Goal: Task Accomplishment & Management: Manage account settings

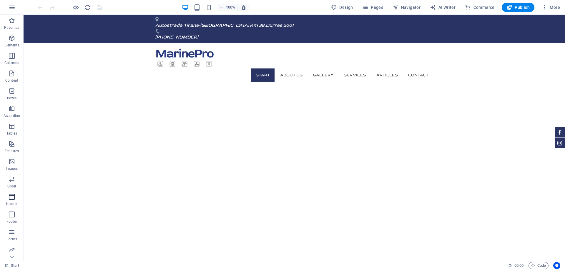
click at [12, 198] on icon "button" at bounding box center [11, 196] width 7 height 7
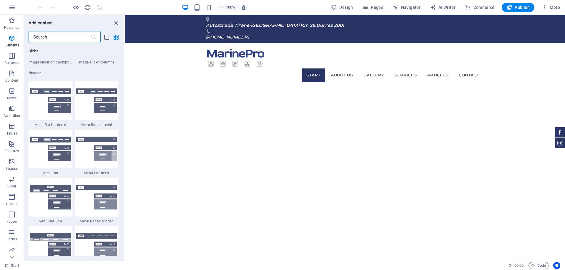
scroll to position [3541, 0]
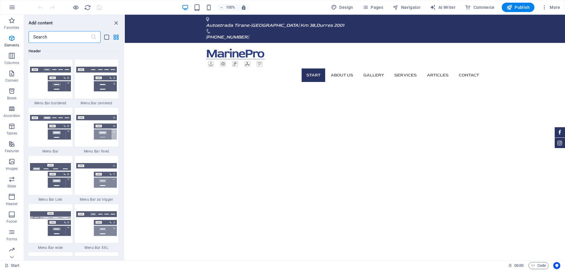
click at [61, 32] on input "text" at bounding box center [60, 37] width 62 height 12
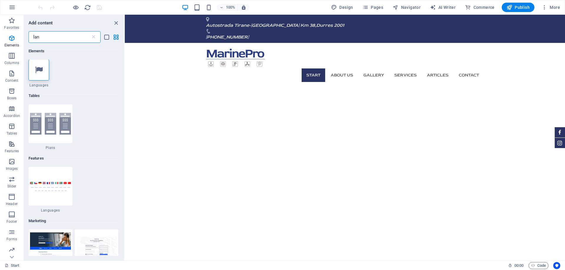
scroll to position [0, 0]
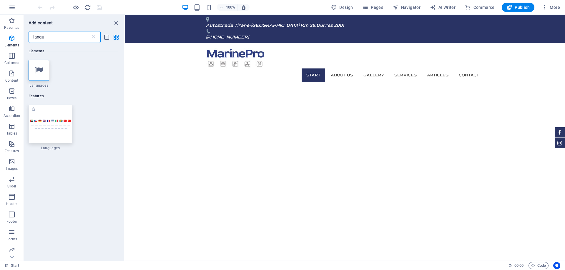
type input "langu"
click at [50, 110] on div at bounding box center [51, 124] width 44 height 39
click at [56, 114] on div at bounding box center [51, 124] width 44 height 39
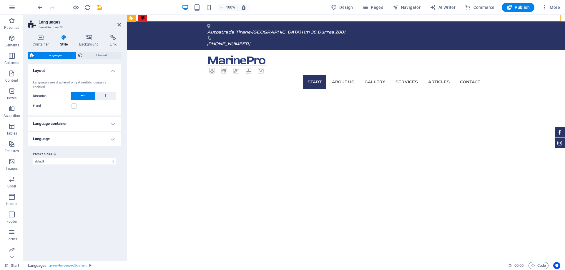
click at [108, 124] on h4 "Language container" at bounding box center [74, 124] width 93 height 14
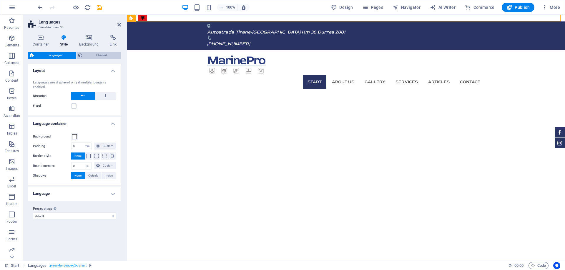
click at [94, 55] on span "Element" at bounding box center [101, 55] width 35 height 7
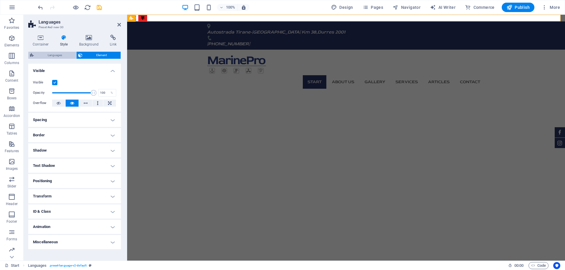
click at [58, 55] on span "Languages" at bounding box center [55, 55] width 39 height 7
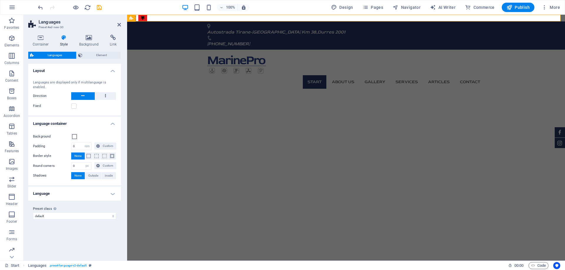
click at [97, 191] on h4 "Language" at bounding box center [74, 194] width 93 height 14
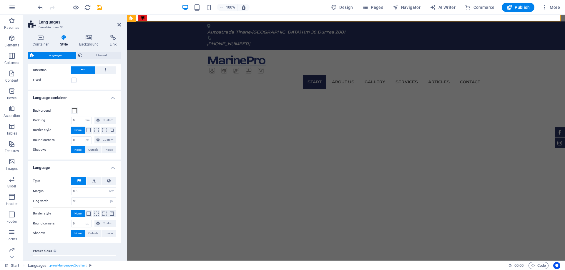
scroll to position [36, 0]
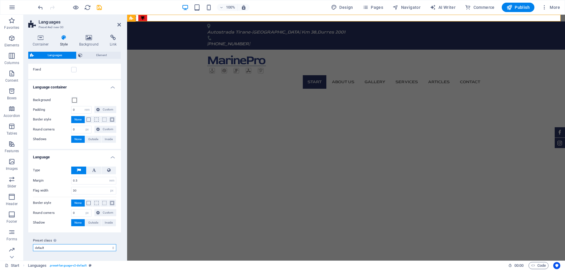
click at [63, 247] on select "default Add preset class" at bounding box center [74, 247] width 83 height 7
drag, startPoint x: 63, startPoint y: 249, endPoint x: 69, endPoint y: 251, distance: 6.2
click at [63, 249] on select "default Add preset class" at bounding box center [74, 247] width 83 height 7
click at [93, 249] on select "default Add preset class" at bounding box center [74, 247] width 83 height 7
click at [41, 38] on icon at bounding box center [40, 38] width 25 height 6
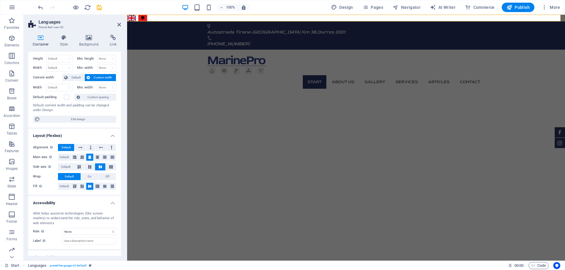
scroll to position [0, 0]
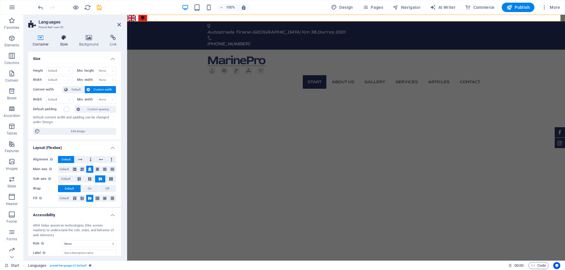
click at [63, 44] on h4 "Style" at bounding box center [65, 41] width 19 height 12
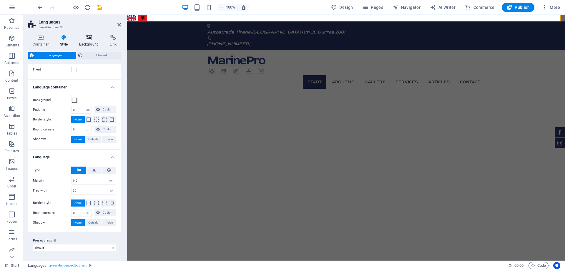
click at [89, 41] on h4 "Background" at bounding box center [90, 41] width 31 height 12
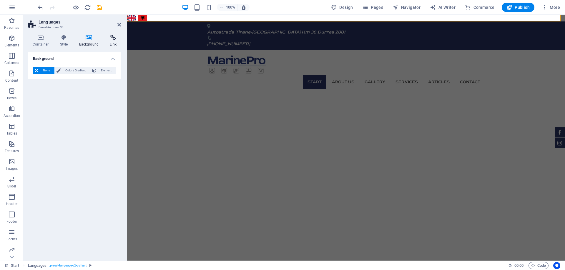
click at [113, 44] on h4 "Link" at bounding box center [113, 41] width 16 height 12
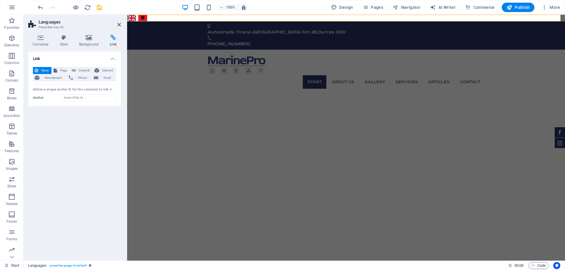
click at [42, 70] on span "None" at bounding box center [45, 70] width 10 height 7
drag, startPoint x: 112, startPoint y: 59, endPoint x: 117, endPoint y: 41, distance: 18.4
click at [112, 58] on h4 "Link" at bounding box center [74, 57] width 93 height 11
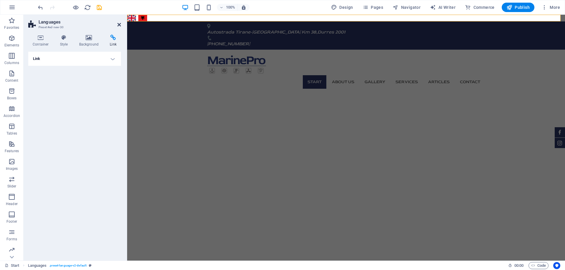
click at [120, 25] on icon at bounding box center [119, 24] width 4 height 5
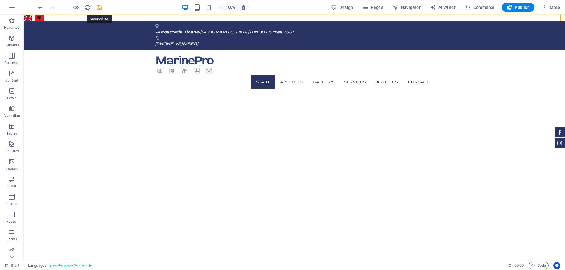
click at [99, 9] on icon "save" at bounding box center [99, 7] width 7 height 7
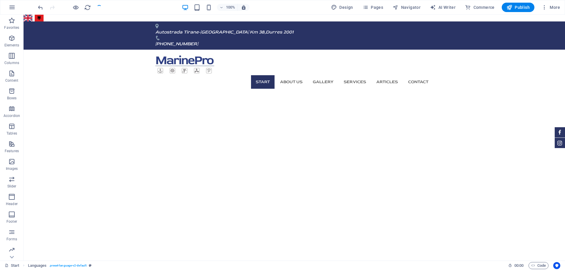
checkbox input "false"
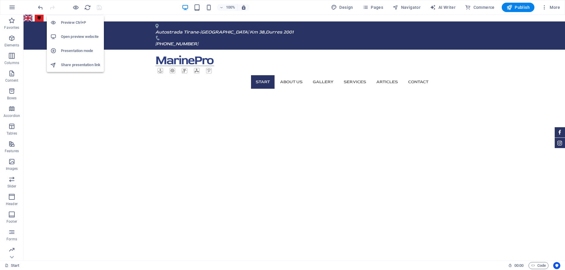
click at [76, 18] on li "Preview Ctrl+P" at bounding box center [75, 23] width 57 height 14
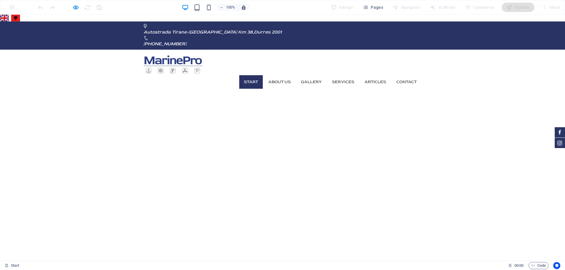
click at [19, 17] on link "Shqip" at bounding box center [15, 18] width 9 height 7
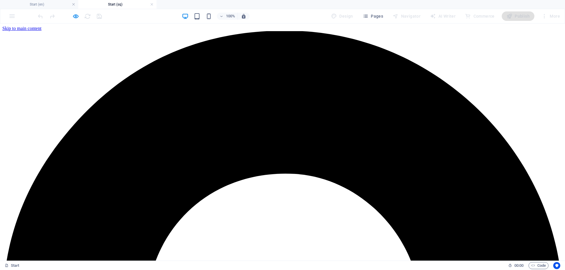
click at [376, 18] on span "Pages" at bounding box center [372, 16] width 21 height 6
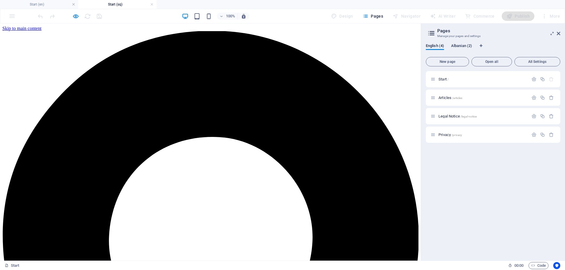
click at [460, 48] on span "Albanian (2)" at bounding box center [461, 46] width 21 height 8
click at [469, 34] on h3 "Manage your pages and settings" at bounding box center [492, 36] width 111 height 5
click at [433, 34] on icon at bounding box center [431, 33] width 9 height 8
click at [550, 116] on span "Translate" at bounding box center [545, 116] width 15 height 5
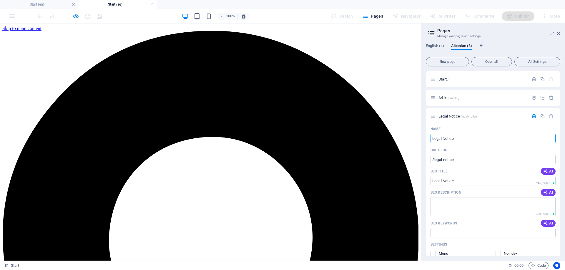
click at [533, 117] on icon "button" at bounding box center [533, 116] width 5 height 5
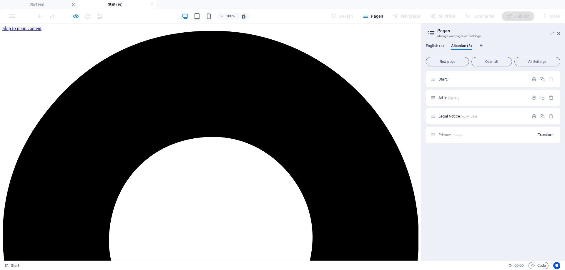
click at [543, 131] on button "Translate" at bounding box center [545, 134] width 20 height 9
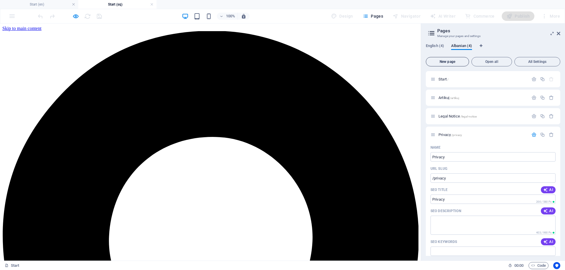
click at [452, 62] on span "New page" at bounding box center [447, 62] width 38 height 4
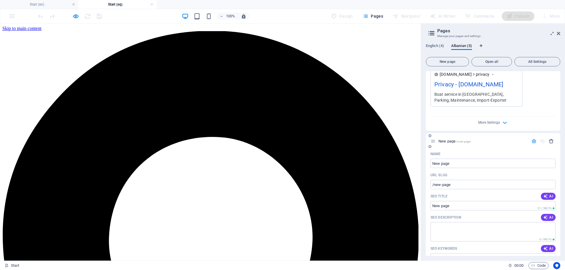
click at [551, 141] on icon "button" at bounding box center [550, 141] width 5 height 5
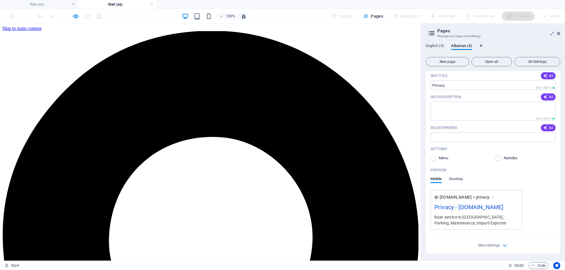
scroll to position [0, 0]
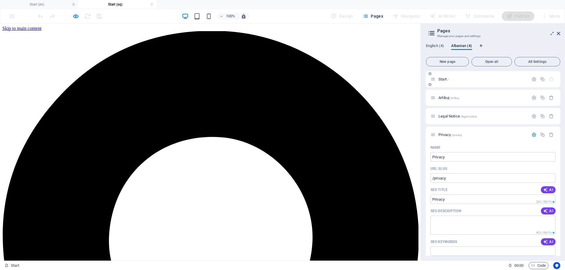
click at [458, 78] on p "Start /" at bounding box center [482, 79] width 88 height 4
click at [438, 44] on span "English (4)" at bounding box center [435, 46] width 18 height 8
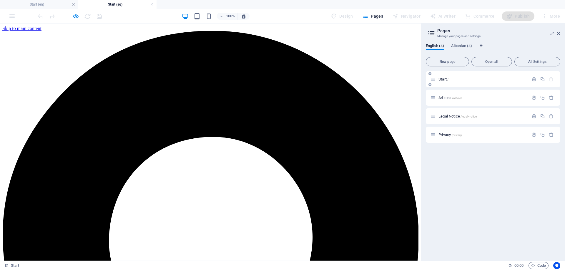
click at [435, 79] on icon at bounding box center [432, 79] width 5 height 5
click at [441, 81] on div "Start /" at bounding box center [479, 79] width 98 height 7
click at [532, 78] on icon "button" at bounding box center [533, 79] width 5 height 5
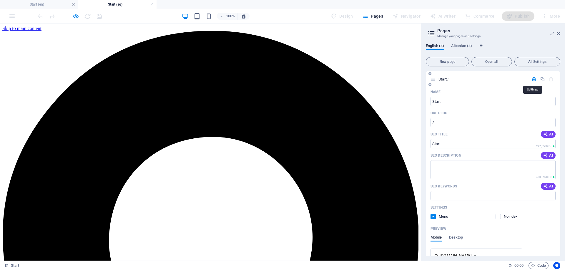
click at [532, 78] on icon "button" at bounding box center [533, 79] width 5 height 5
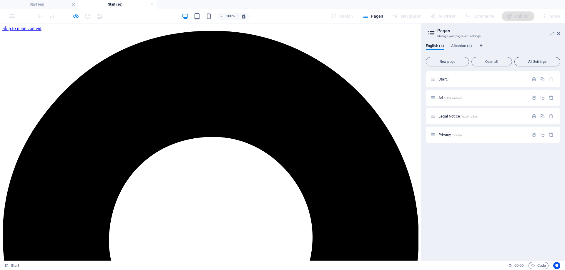
drag, startPoint x: 535, startPoint y: 55, endPoint x: 536, endPoint y: 59, distance: 3.5
click at [535, 55] on div "New page Open all All Settings Start / Articles /articles Legal Notice /legal-n…" at bounding box center [493, 155] width 134 height 201
click at [536, 62] on span "All Settings" at bounding box center [537, 62] width 41 height 4
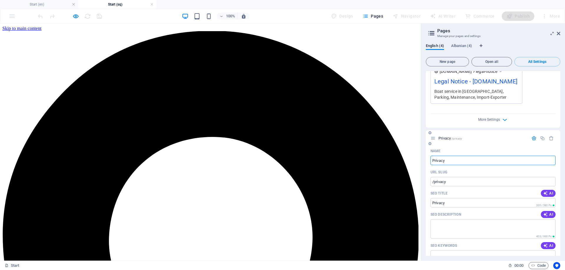
scroll to position [790, 0]
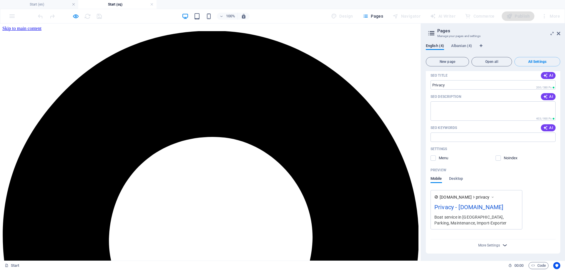
click at [501, 245] on icon "button" at bounding box center [504, 245] width 7 height 7
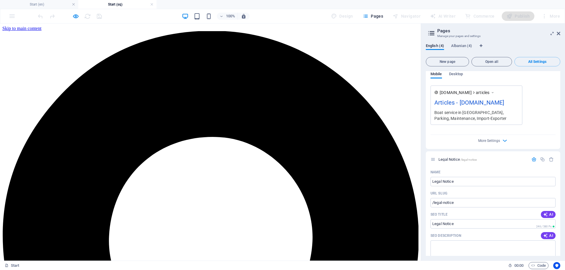
scroll to position [0, 0]
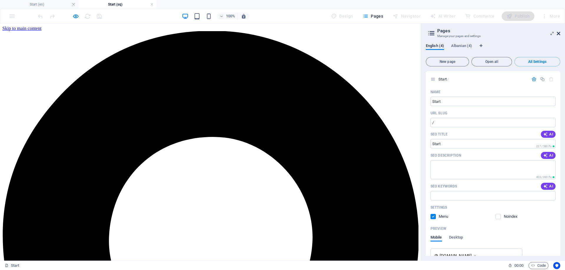
drag, startPoint x: 559, startPoint y: 35, endPoint x: 557, endPoint y: 12, distance: 23.0
click at [559, 35] on icon at bounding box center [558, 33] width 4 height 5
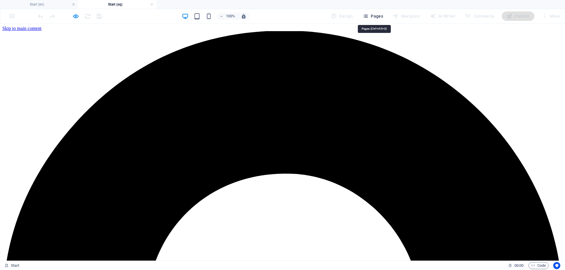
click at [378, 16] on span "Pages" at bounding box center [372, 16] width 21 height 6
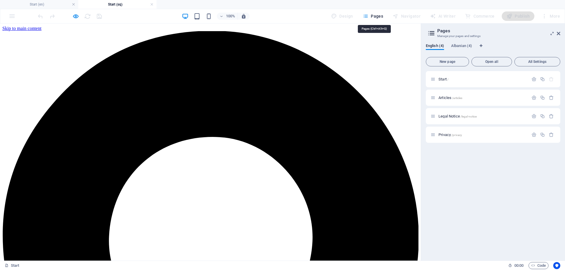
click at [377, 16] on span "Pages" at bounding box center [372, 16] width 21 height 6
click at [378, 14] on span "Pages" at bounding box center [372, 16] width 21 height 6
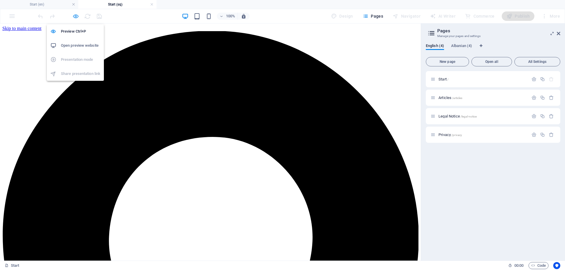
click at [76, 15] on icon "button" at bounding box center [75, 16] width 7 height 7
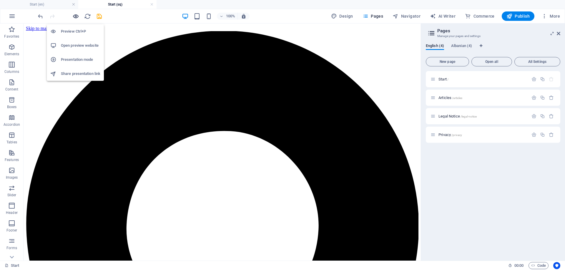
click at [78, 17] on icon "button" at bounding box center [75, 16] width 7 height 7
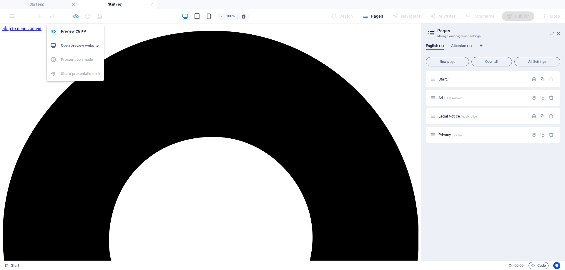
click at [78, 17] on icon "button" at bounding box center [75, 16] width 7 height 7
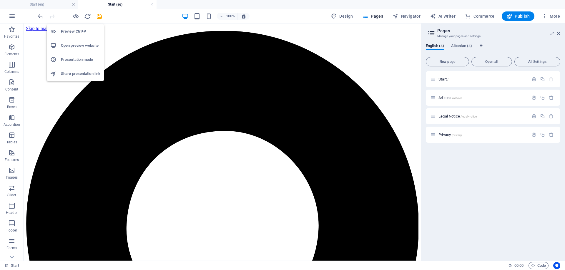
click at [79, 45] on h6 "Open preview website" at bounding box center [80, 45] width 39 height 7
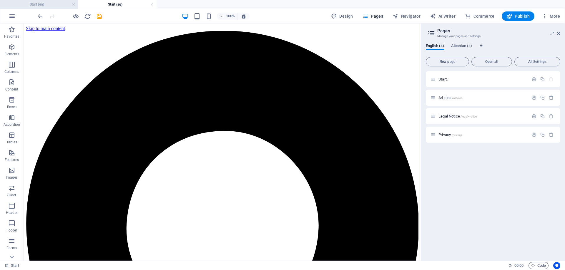
click at [49, 6] on h4 "Start (en)" at bounding box center [39, 4] width 78 height 6
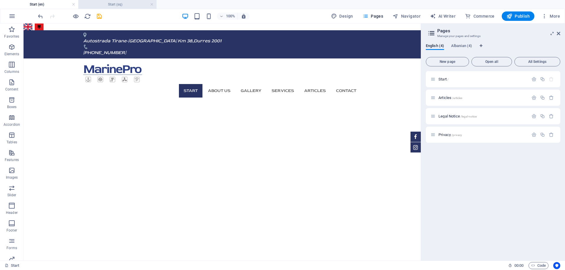
click at [124, 6] on h4 "Start (sq)" at bounding box center [117, 4] width 78 height 6
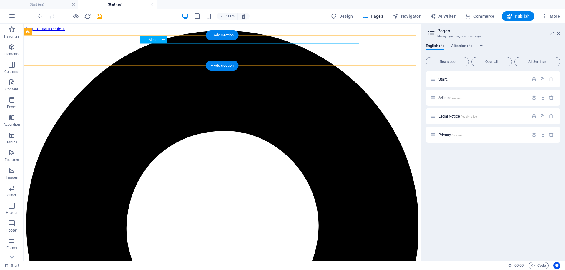
select select
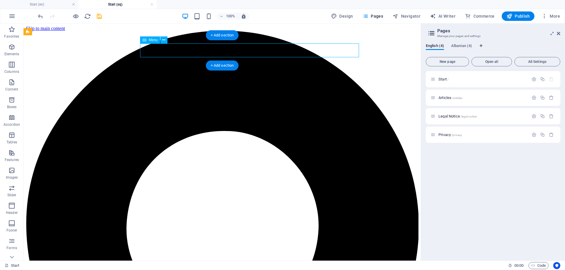
select select
select select "1"
select select
select select "external"
select select
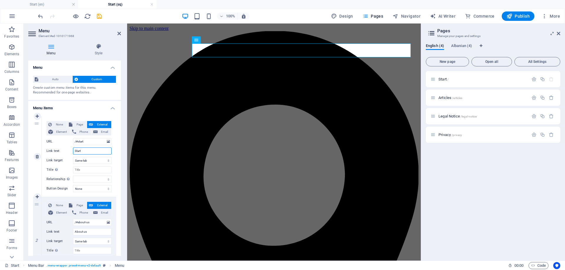
drag, startPoint x: 94, startPoint y: 150, endPoint x: 69, endPoint y: 151, distance: 25.3
click at [69, 151] on div "Link text Start" at bounding box center [78, 151] width 65 height 7
type input "Hyrje"
select select
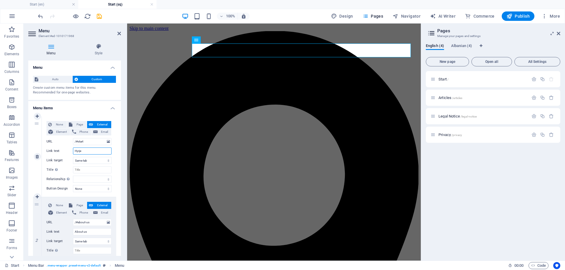
select select
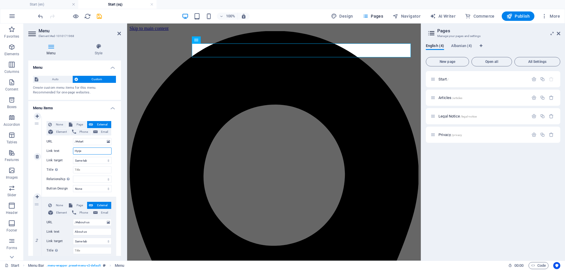
select select
type input "Hyrje"
click at [89, 233] on input "About us" at bounding box center [92, 231] width 39 height 7
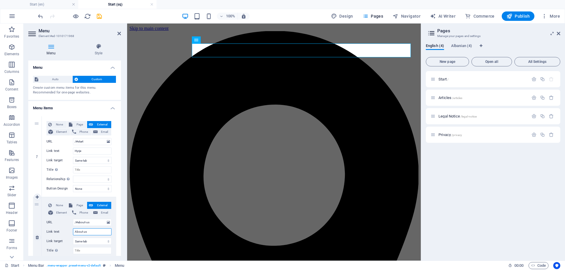
drag, startPoint x: 91, startPoint y: 234, endPoint x: 58, endPoint y: 232, distance: 33.6
click at [58, 232] on div "Link text About us" at bounding box center [78, 231] width 65 height 7
type input "R"
select select
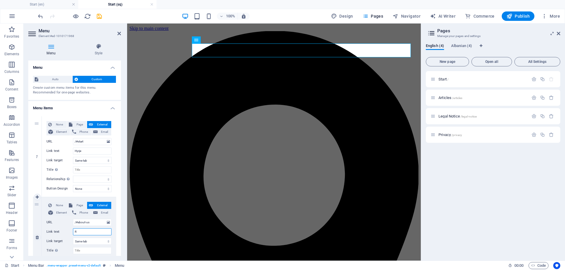
select select
type input "Rreth"
select select
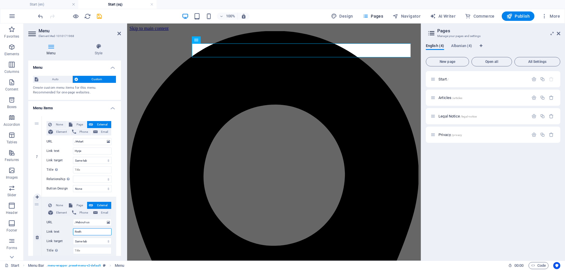
select select
type input "[PERSON_NAME]"
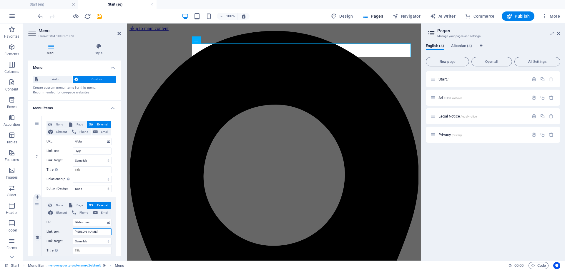
select select
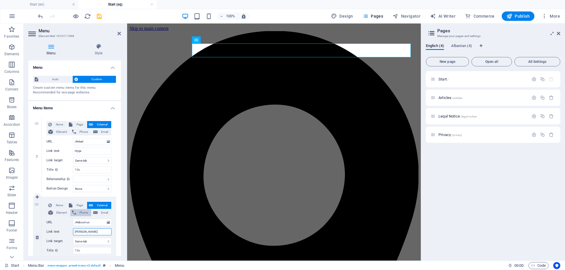
scroll to position [167, 0]
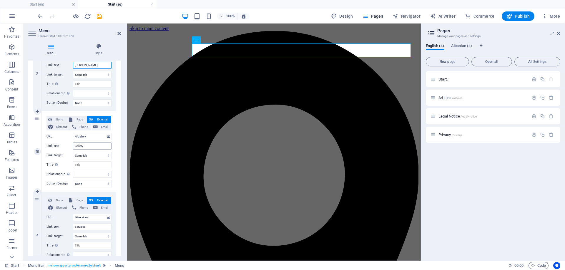
type input "[PERSON_NAME]"
click at [89, 145] on input "Gallery" at bounding box center [92, 146] width 39 height 7
type input "Gale"
select select
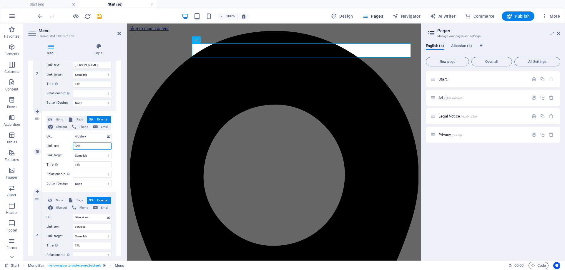
select select
type input "Galeria"
select select
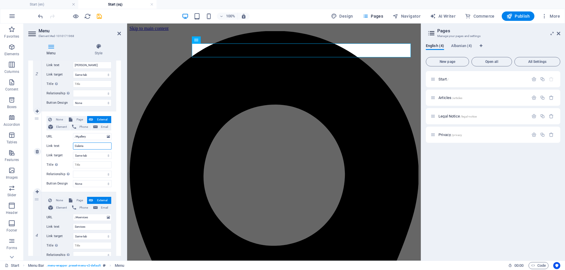
select select
type input "Galeria"
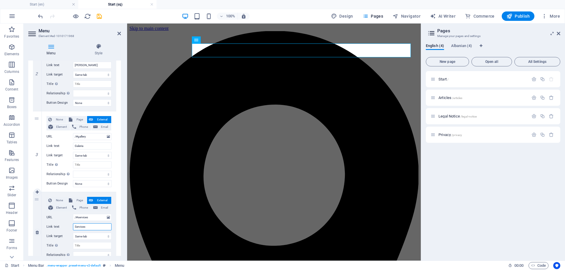
drag, startPoint x: 90, startPoint y: 226, endPoint x: 76, endPoint y: 226, distance: 13.8
click at [76, 226] on input "Services" at bounding box center [92, 226] width 39 height 7
type input "Sherbimet"
select select
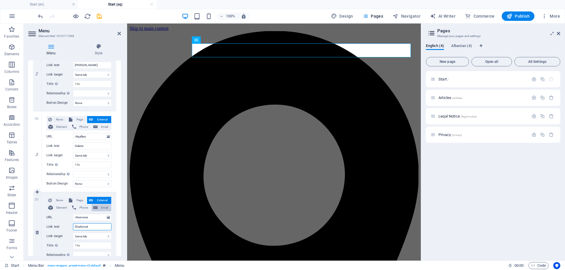
select select
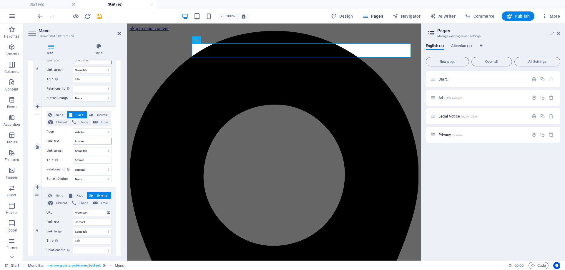
type input "Sherbimet"
drag, startPoint x: 86, startPoint y: 142, endPoint x: 64, endPoint y: 142, distance: 21.8
click at [64, 142] on div "Link text Articles" at bounding box center [78, 141] width 65 height 7
type input "a"
select select
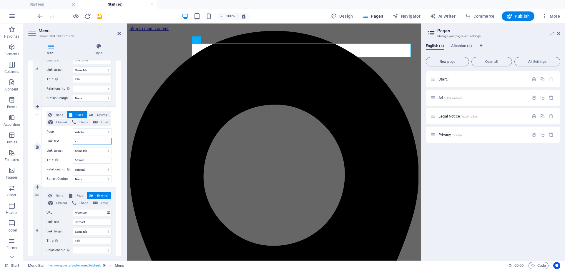
select select
type input "A"
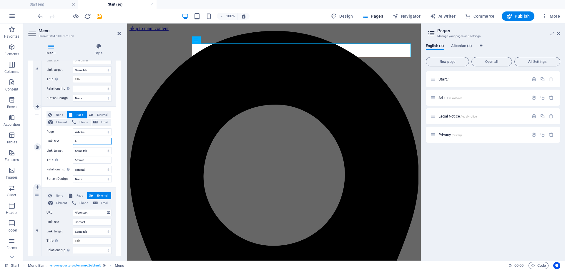
select select
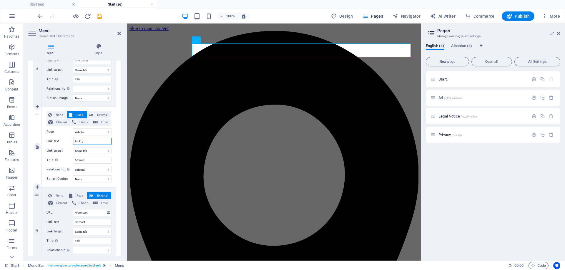
type input "Artikujt"
select select
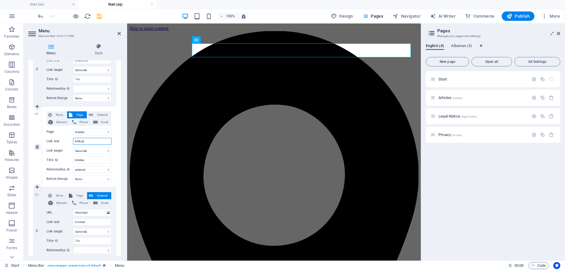
select select
type input "Artikuj"
select select
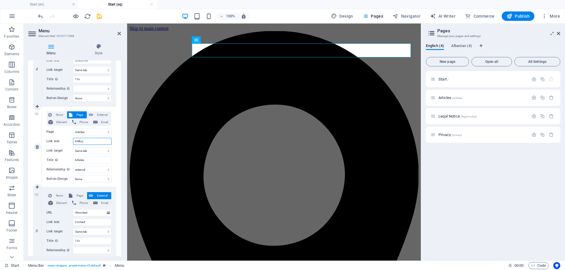
select select
type input "Artikuj"
click at [74, 223] on input "Contact" at bounding box center [92, 222] width 39 height 7
type input "Kontact"
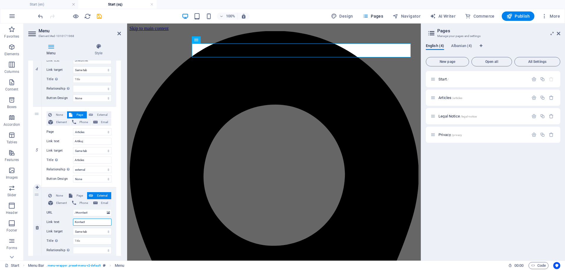
select select
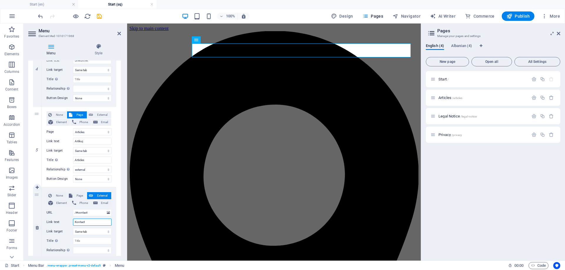
click at [83, 222] on input "Kontact" at bounding box center [92, 222] width 39 height 7
type input "KontaKt"
select select
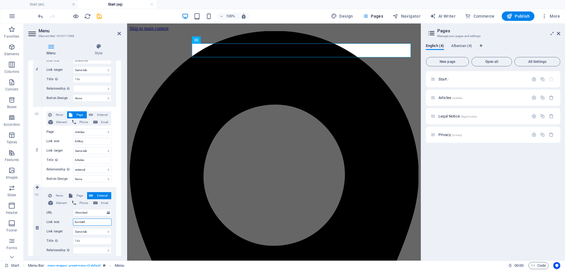
select select
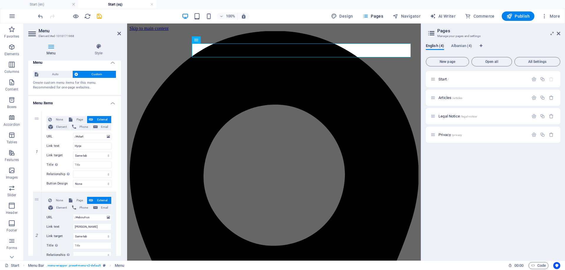
scroll to position [0, 0]
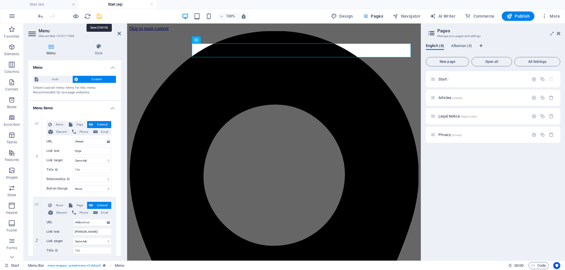
type input "KontaKt"
click at [102, 17] on icon "save" at bounding box center [99, 16] width 7 height 7
checkbox input "false"
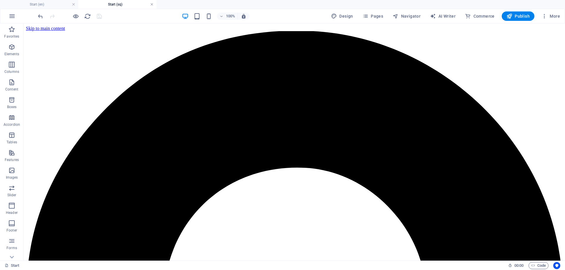
click at [153, 4] on link at bounding box center [152, 5] width 4 height 6
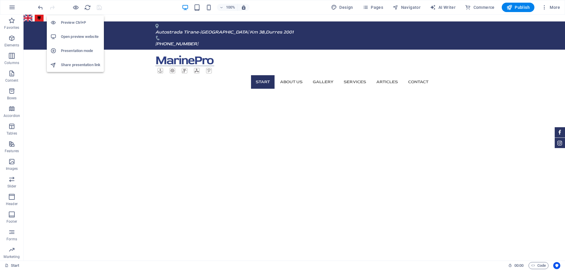
click at [79, 38] on h6 "Open preview website" at bounding box center [80, 36] width 39 height 7
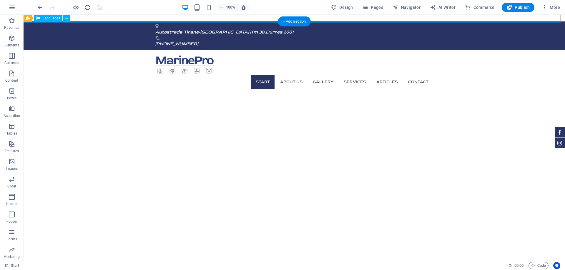
click at [83, 15] on div "English Shqip" at bounding box center [293, 18] width 543 height 9
click at [30, 19] on div "Languages" at bounding box center [38, 18] width 28 height 7
click at [31, 19] on div "Languages" at bounding box center [38, 18] width 28 height 7
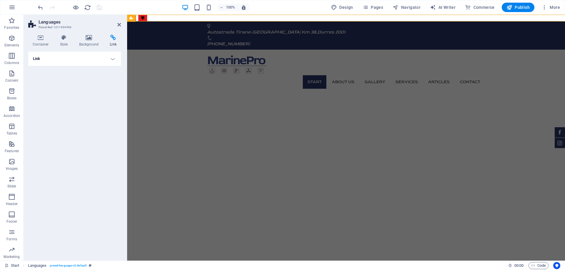
click at [31, 19] on header "Languages Preset #ed-1011434966" at bounding box center [74, 22] width 93 height 15
click at [118, 25] on icon at bounding box center [119, 24] width 4 height 5
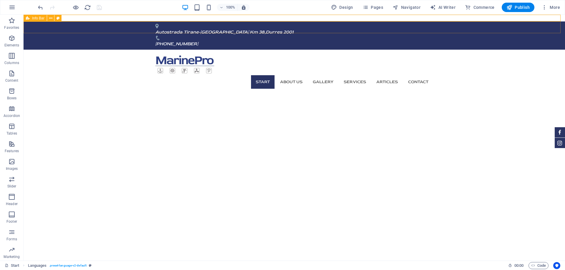
click at [36, 16] on span "Info Bar" at bounding box center [38, 18] width 12 height 4
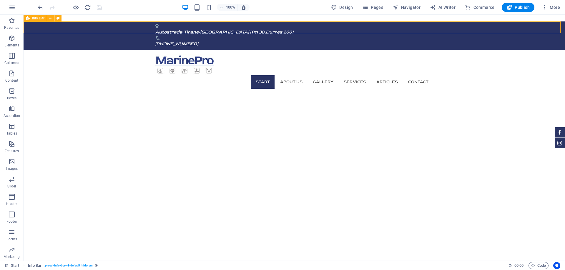
click at [36, 16] on span "Info Bar" at bounding box center [38, 18] width 12 height 4
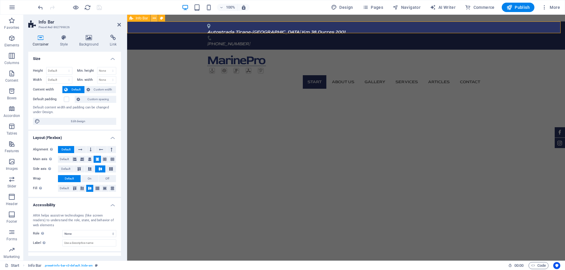
click at [151, 18] on button at bounding box center [154, 18] width 7 height 7
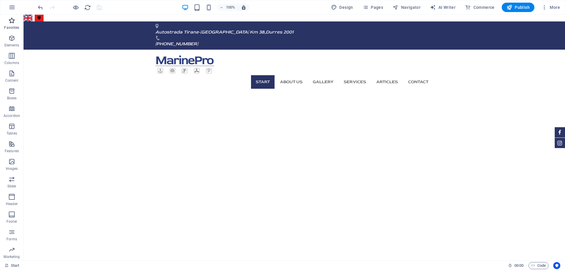
click at [11, 26] on p "Favorites" at bounding box center [11, 27] width 15 height 5
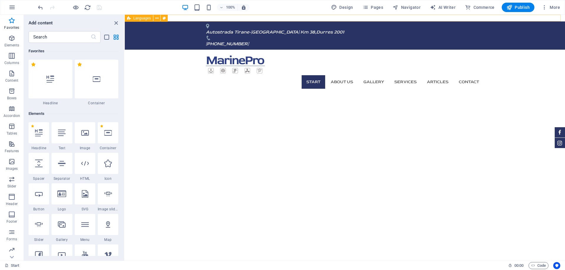
click at [169, 16] on div "Languages" at bounding box center [148, 18] width 47 height 7
click at [0, 0] on div "Languages" at bounding box center [0, 0] width 0 height 0
click at [172, 18] on div "Languages Languages" at bounding box center [150, 18] width 50 height 7
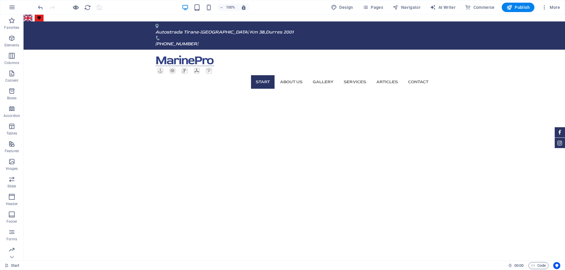
click at [79, 7] on icon "button" at bounding box center [75, 7] width 7 height 7
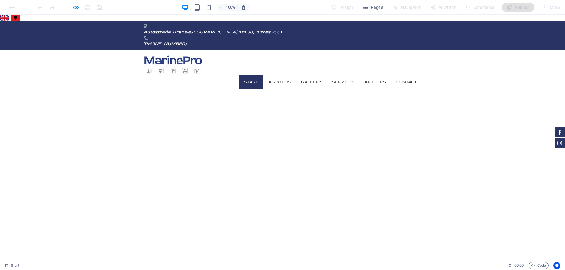
click at [18, 19] on link "Shqip" at bounding box center [15, 18] width 9 height 7
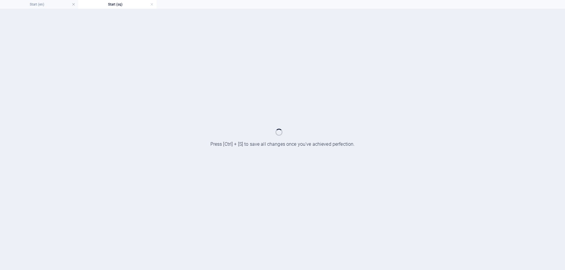
click at [18, 19] on div at bounding box center [282, 139] width 565 height 261
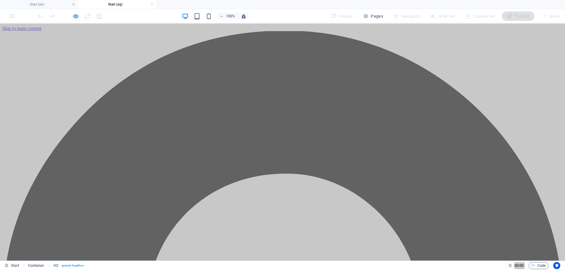
scroll to position [169, 0]
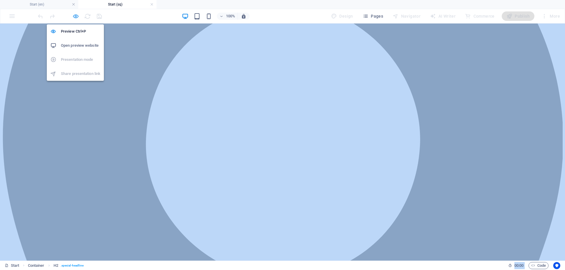
click at [72, 18] on icon "button" at bounding box center [75, 16] width 7 height 7
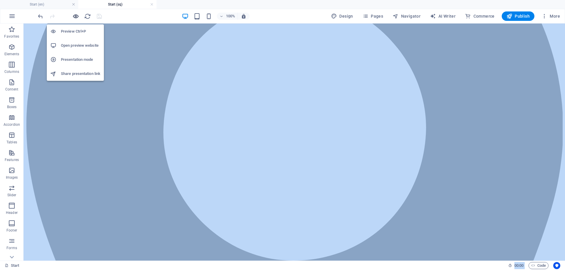
click at [74, 18] on icon "button" at bounding box center [75, 16] width 7 height 7
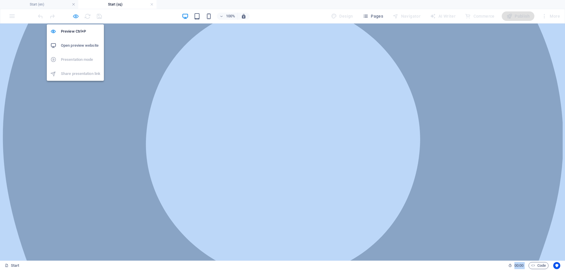
click at [75, 16] on icon "button" at bounding box center [75, 16] width 7 height 7
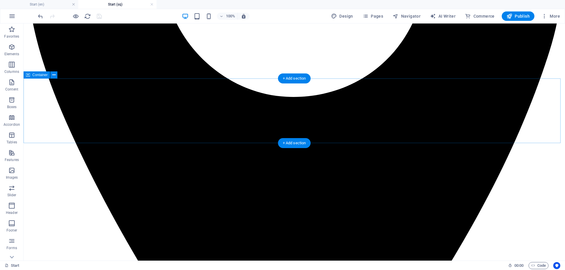
scroll to position [167, 0]
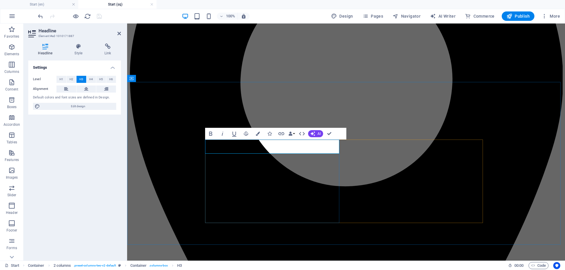
drag, startPoint x: 286, startPoint y: 145, endPoint x: 208, endPoint y: 149, distance: 77.4
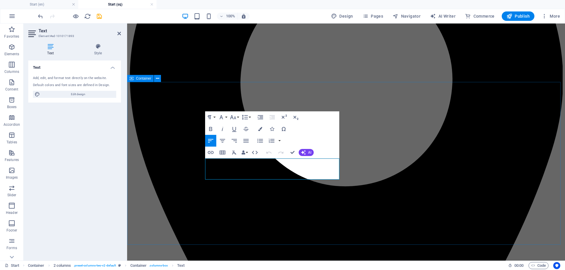
drag, startPoint x: 277, startPoint y: 178, endPoint x: 200, endPoint y: 159, distance: 78.7
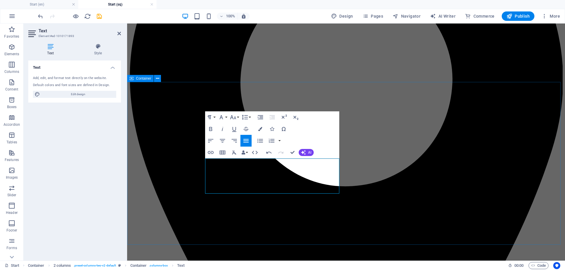
drag, startPoint x: 244, startPoint y: 181, endPoint x: 202, endPoint y: 156, distance: 48.9
click at [246, 141] on icon "button" at bounding box center [245, 140] width 7 height 7
click at [213, 141] on icon "button" at bounding box center [210, 140] width 7 height 7
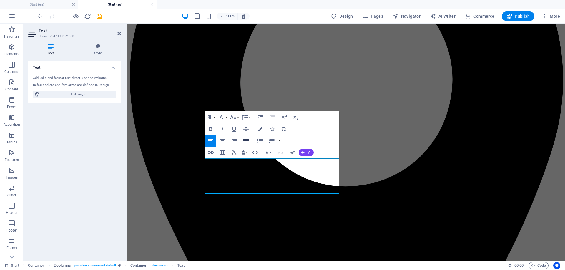
click at [244, 142] on icon "button" at bounding box center [245, 140] width 7 height 7
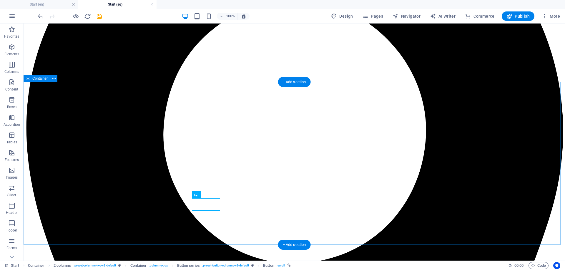
scroll to position [333, 0]
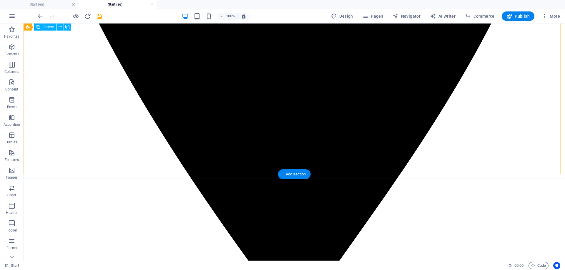
scroll to position [667, 0]
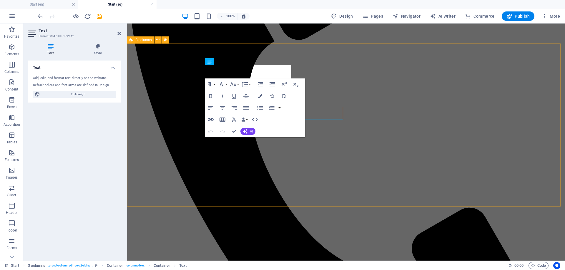
scroll to position [792, 0]
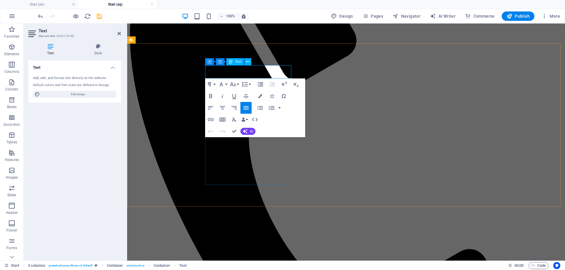
drag, startPoint x: 259, startPoint y: 72, endPoint x: 215, endPoint y: 73, distance: 44.1
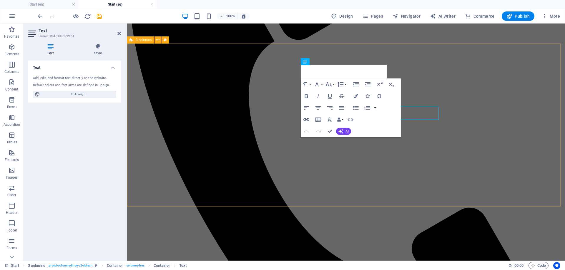
scroll to position [792, 0]
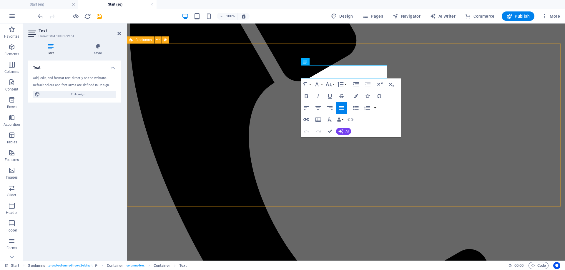
drag, startPoint x: 353, startPoint y: 72, endPoint x: 298, endPoint y: 68, distance: 54.9
drag, startPoint x: 351, startPoint y: 72, endPoint x: 300, endPoint y: 71, distance: 51.2
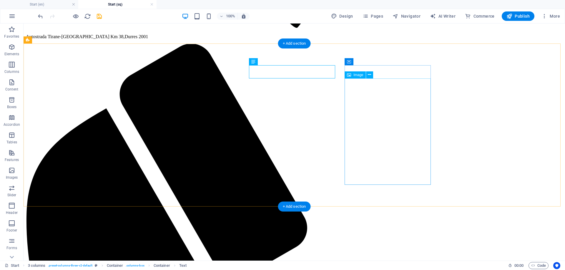
scroll to position [833, 0]
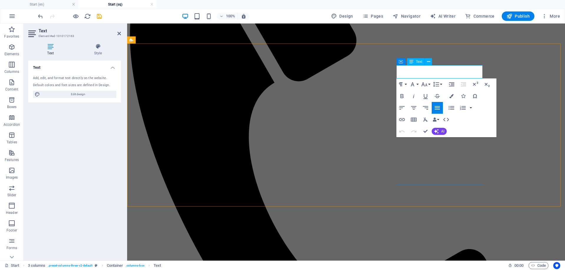
drag, startPoint x: 404, startPoint y: 72, endPoint x: 456, endPoint y: 71, distance: 51.8
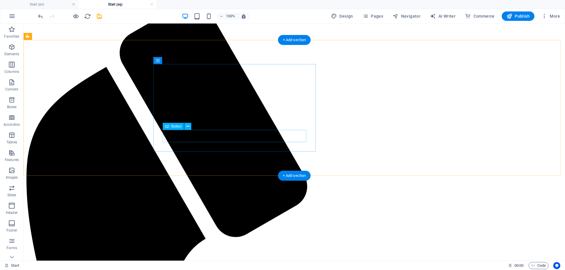
scroll to position [1000, 0]
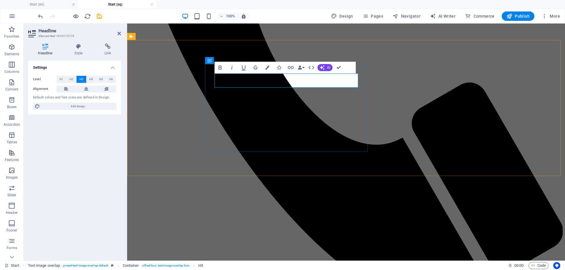
scroll to position [0, 1]
drag, startPoint x: 340, startPoint y: 65, endPoint x: 317, endPoint y: 42, distance: 32.6
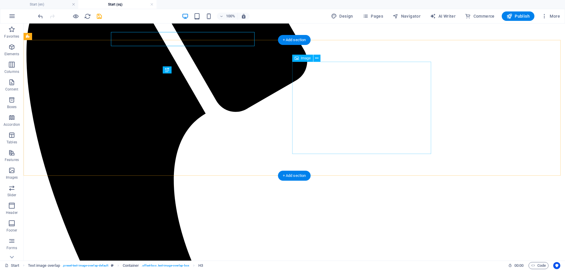
scroll to position [1000, 0]
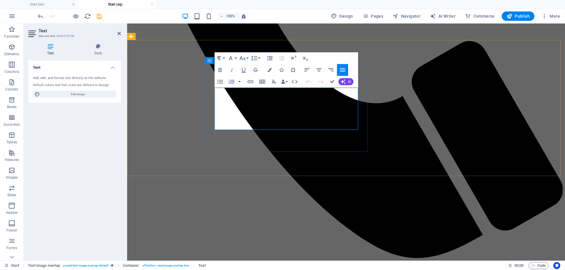
scroll to position [958, 0]
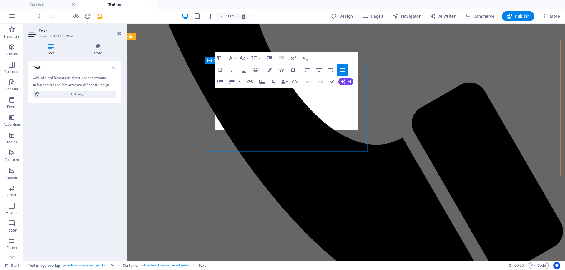
drag, startPoint x: 255, startPoint y: 126, endPoint x: 210, endPoint y: 90, distance: 58.0
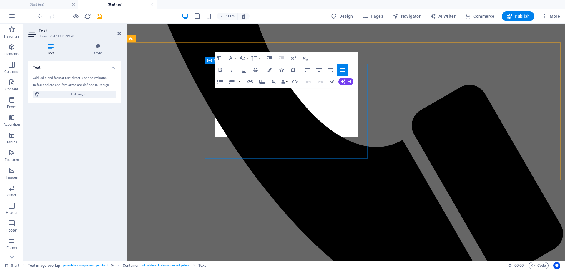
scroll to position [1581, 1]
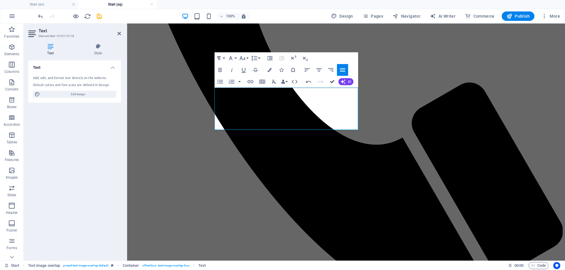
drag, startPoint x: 332, startPoint y: 81, endPoint x: 307, endPoint y: 65, distance: 29.8
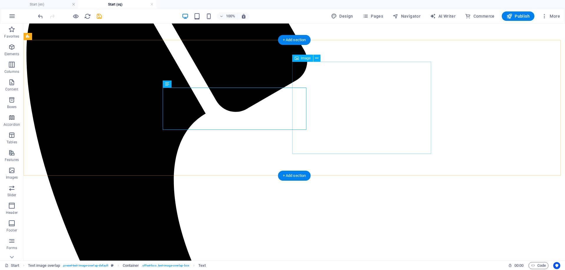
scroll to position [1000, 0]
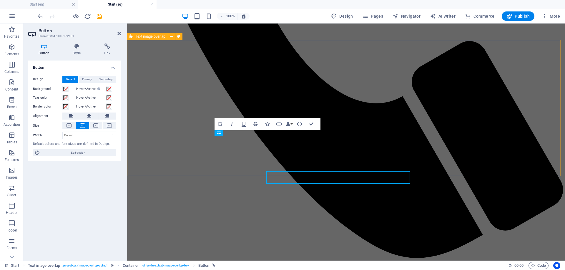
scroll to position [958, 0]
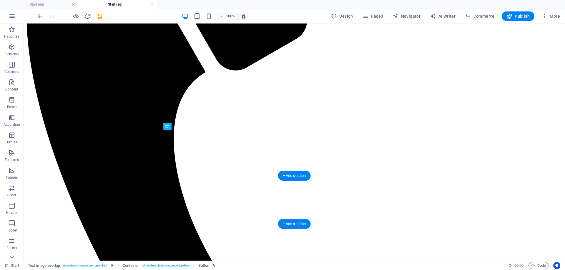
scroll to position [1167, 0]
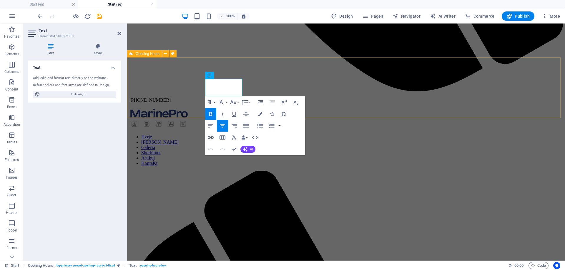
scroll to position [1125, 0]
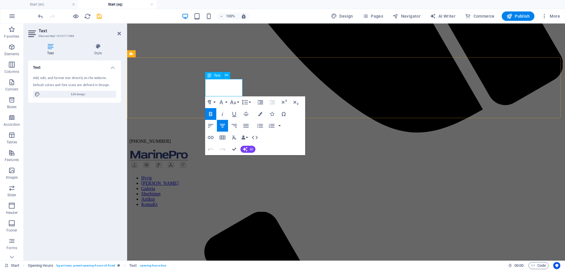
drag, startPoint x: 233, startPoint y: 86, endPoint x: 216, endPoint y: 85, distance: 16.5
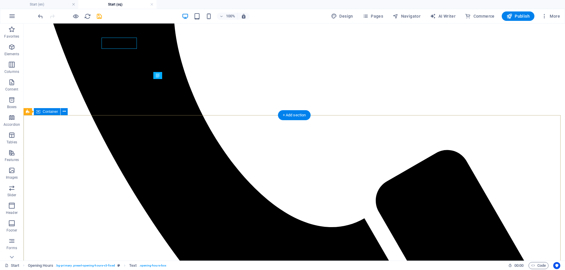
scroll to position [1170, 0]
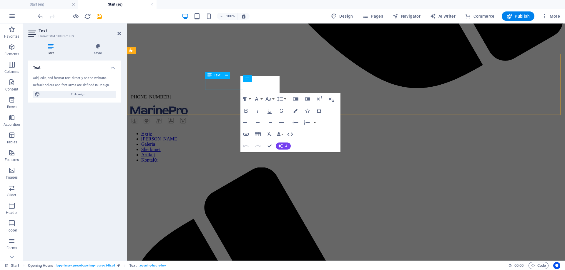
scroll to position [1129, 0]
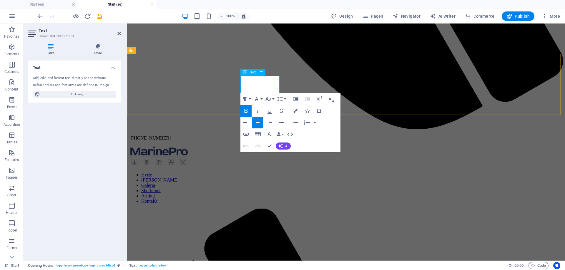
drag, startPoint x: 270, startPoint y: 79, endPoint x: 243, endPoint y: 82, distance: 26.6
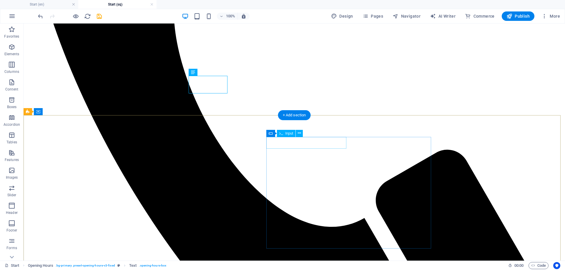
scroll to position [1170, 0]
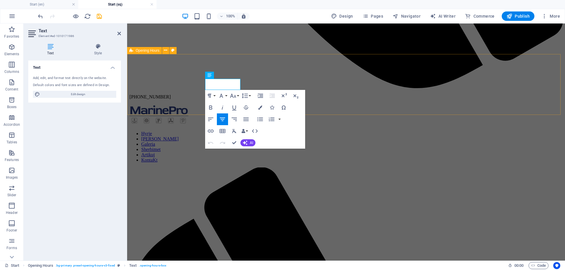
scroll to position [1129, 0]
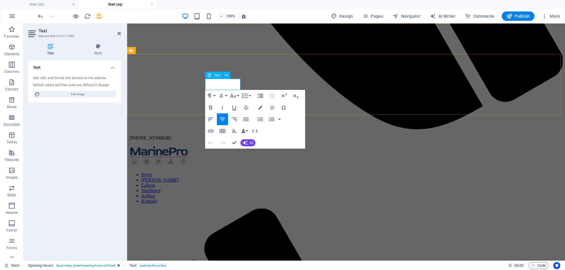
drag, startPoint x: 232, startPoint y: 85, endPoint x: 210, endPoint y: 83, distance: 22.4
click at [211, 105] on icon "button" at bounding box center [210, 107] width 7 height 7
drag, startPoint x: 234, startPoint y: 144, endPoint x: 210, endPoint y: 121, distance: 33.5
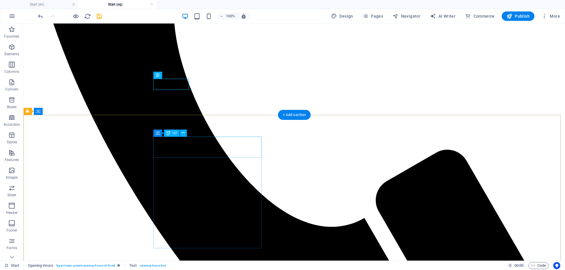
scroll to position [1170, 0]
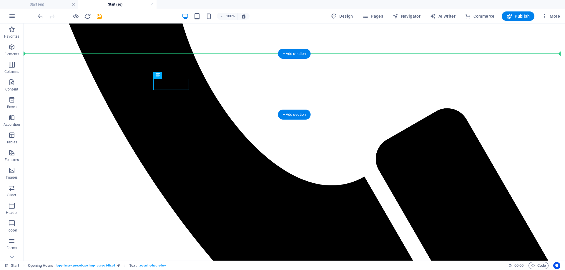
drag, startPoint x: 180, startPoint y: 84, endPoint x: 179, endPoint y: 75, distance: 9.4
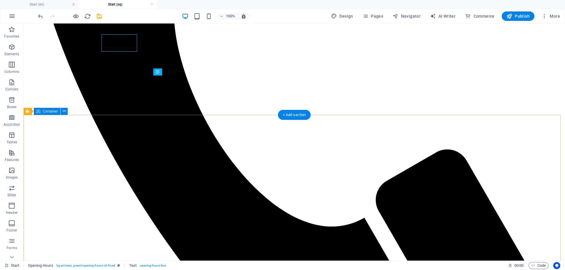
scroll to position [1170, 0]
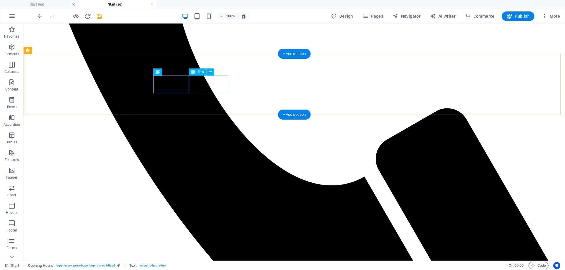
drag, startPoint x: 211, startPoint y: 80, endPoint x: 108, endPoint y: 80, distance: 103.2
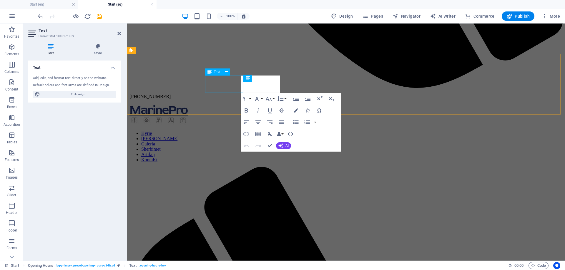
scroll to position [1129, 0]
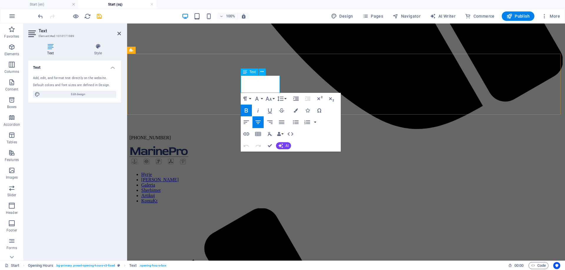
drag, startPoint x: 271, startPoint y: 80, endPoint x: 253, endPoint y: 82, distance: 18.0
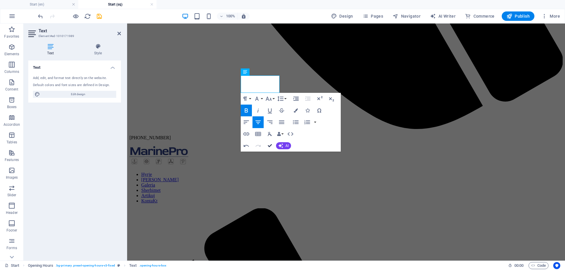
drag, startPoint x: 271, startPoint y: 147, endPoint x: 206, endPoint y: 84, distance: 90.3
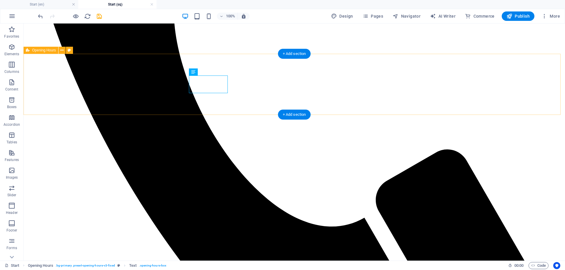
scroll to position [1170, 0]
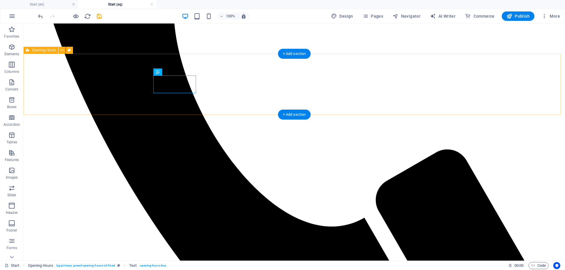
scroll to position [1170, 0]
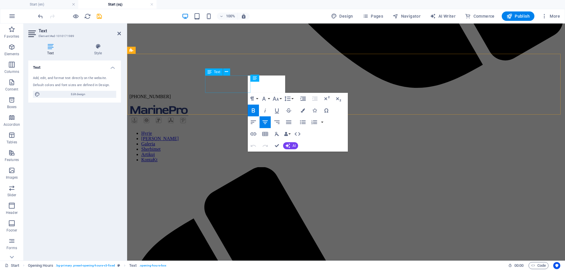
scroll to position [1129, 0]
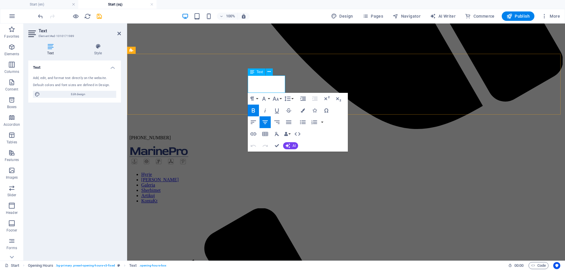
drag, startPoint x: 280, startPoint y: 86, endPoint x: 250, endPoint y: 87, distance: 30.0
copy strong "08:00 - 18:00"
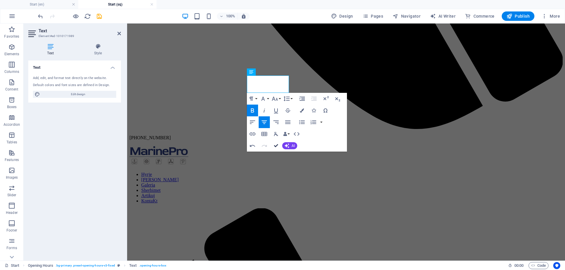
drag, startPoint x: 276, startPoint y: 144, endPoint x: 216, endPoint y: 85, distance: 84.6
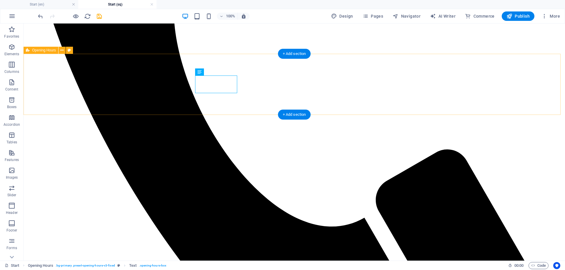
scroll to position [1170, 0]
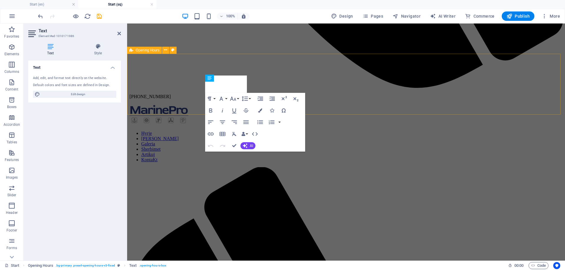
scroll to position [1129, 0]
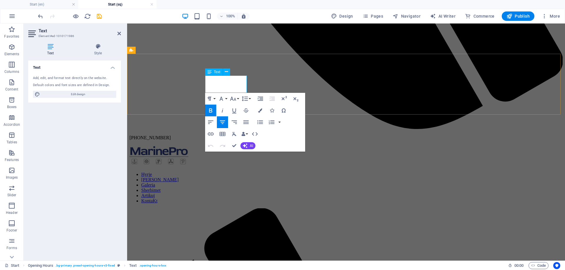
drag, startPoint x: 238, startPoint y: 87, endPoint x: 210, endPoint y: 87, distance: 27.3
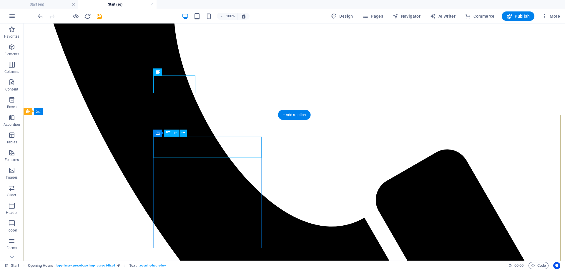
scroll to position [1170, 0]
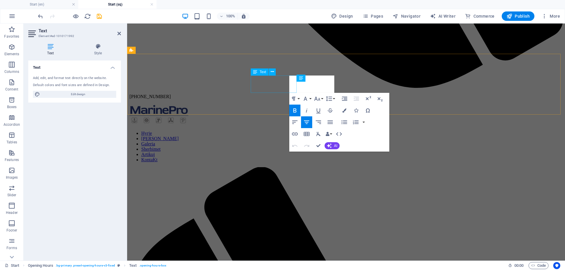
scroll to position [1129, 0]
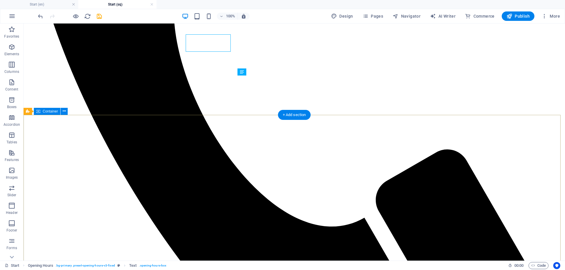
scroll to position [1170, 0]
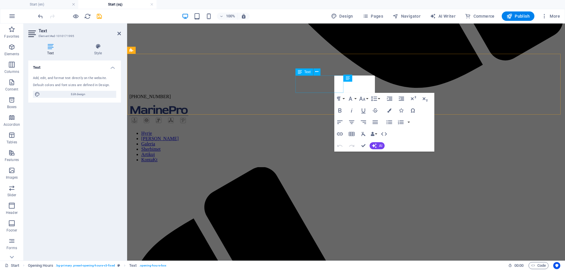
scroll to position [1129, 0]
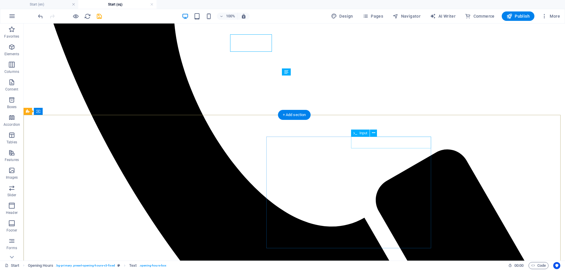
scroll to position [1170, 0]
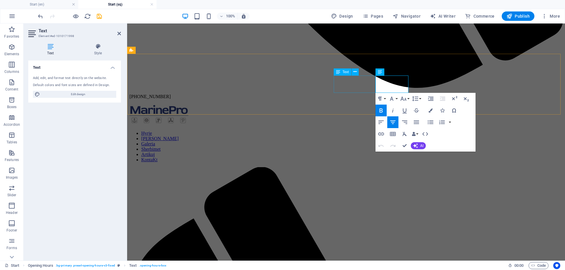
scroll to position [1129, 0]
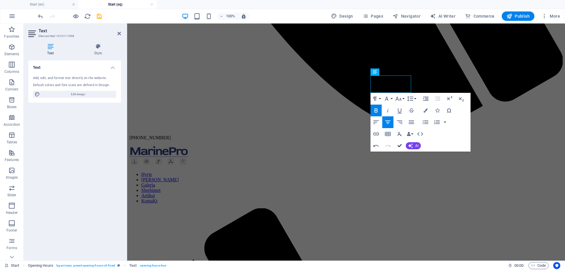
drag, startPoint x: 401, startPoint y: 144, endPoint x: 377, endPoint y: 117, distance: 36.7
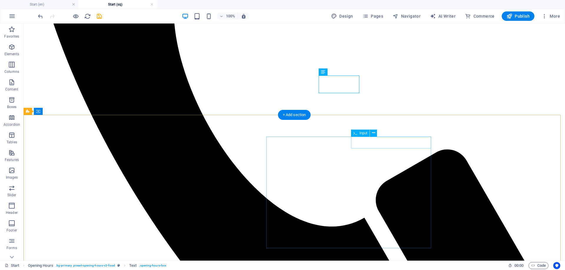
scroll to position [1170, 0]
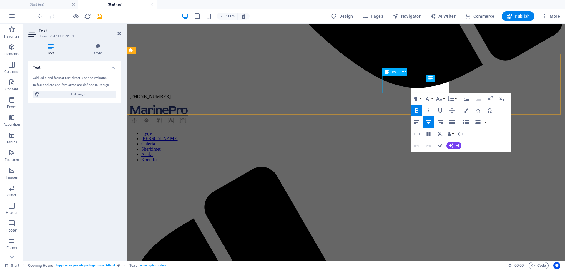
scroll to position [1129, 0]
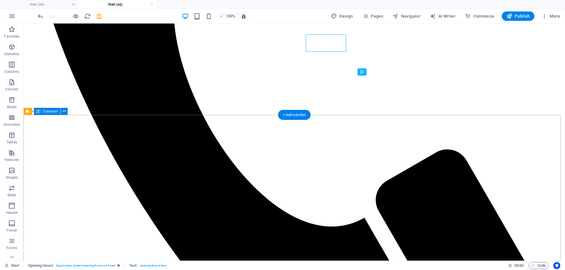
scroll to position [1170, 0]
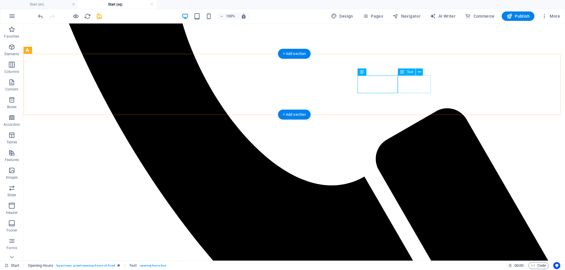
drag, startPoint x: 419, startPoint y: 82, endPoint x: 423, endPoint y: 83, distance: 3.9
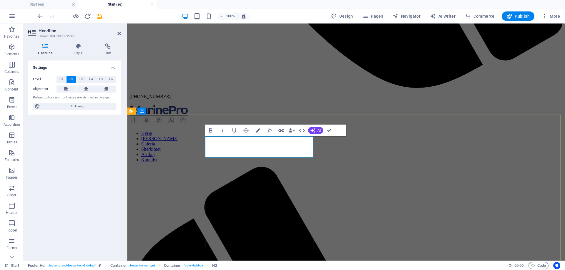
scroll to position [1129, 0]
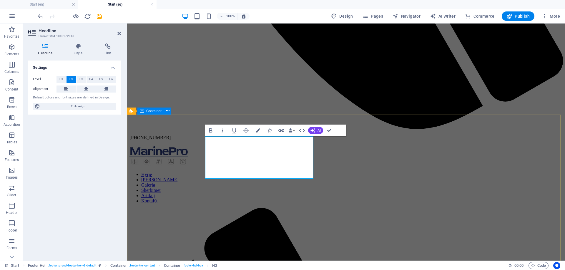
drag, startPoint x: 300, startPoint y: 170, endPoint x: 204, endPoint y: 146, distance: 99.5
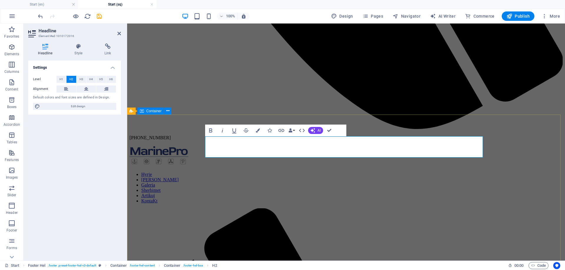
drag, startPoint x: 333, startPoint y: 150, endPoint x: 155, endPoint y: 149, distance: 178.2
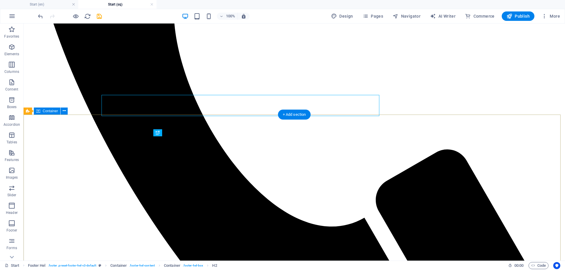
scroll to position [1170, 0]
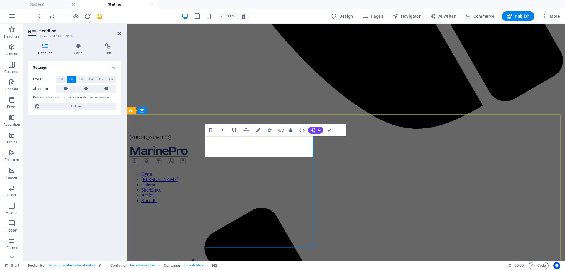
drag, startPoint x: 271, startPoint y: 148, endPoint x: 242, endPoint y: 145, distance: 28.9
drag, startPoint x: 289, startPoint y: 147, endPoint x: 293, endPoint y: 146, distance: 4.4
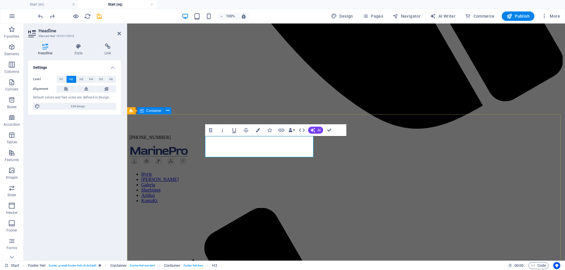
drag, startPoint x: 295, startPoint y: 146, endPoint x: 196, endPoint y: 147, distance: 99.1
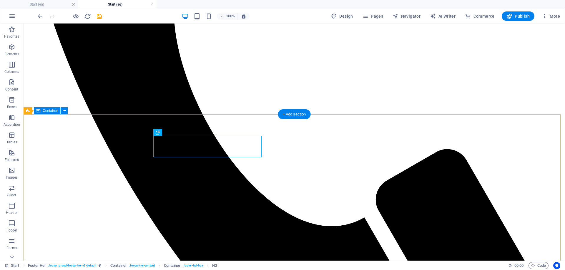
scroll to position [1171, 0]
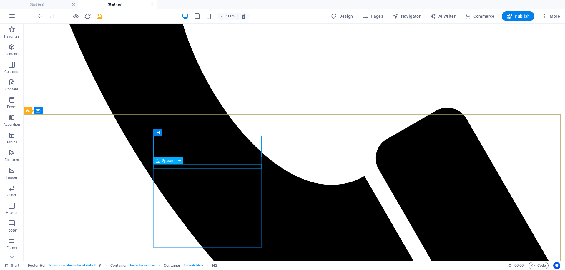
click at [175, 162] on div "Spacer" at bounding box center [164, 160] width 22 height 7
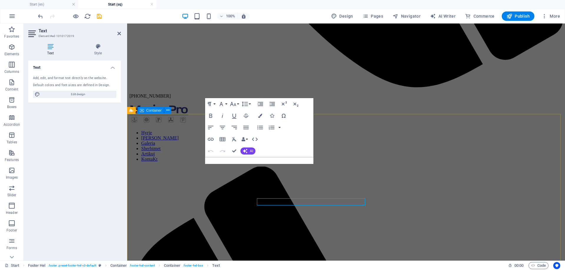
scroll to position [1130, 0]
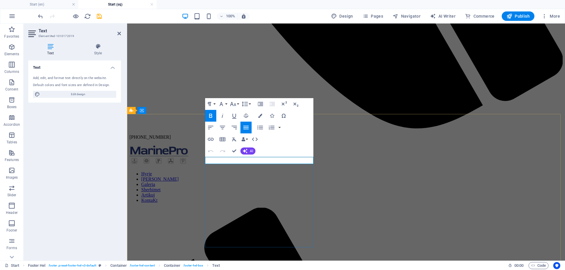
drag, startPoint x: 243, startPoint y: 163, endPoint x: 208, endPoint y: 162, distance: 35.6
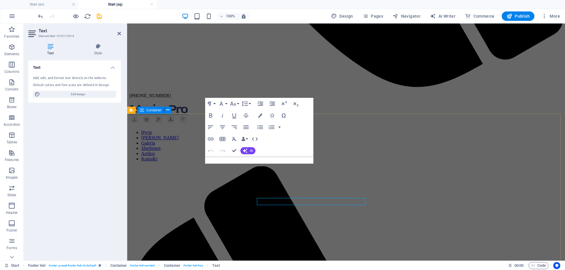
scroll to position [1130, 0]
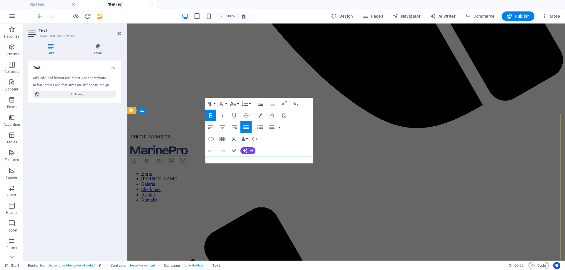
drag, startPoint x: 251, startPoint y: 161, endPoint x: 202, endPoint y: 157, distance: 49.3
drag, startPoint x: 233, startPoint y: 150, endPoint x: 184, endPoint y: 136, distance: 50.9
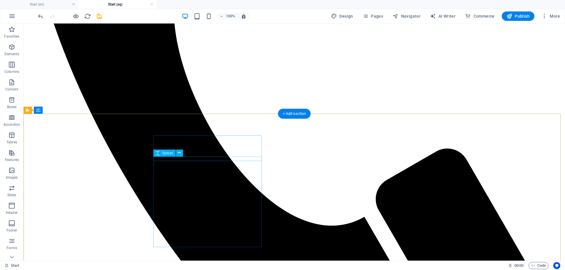
scroll to position [1171, 0]
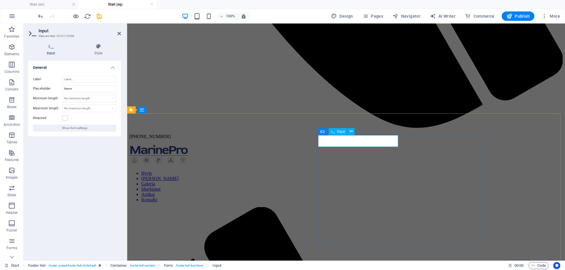
drag, startPoint x: 340, startPoint y: 141, endPoint x: 343, endPoint y: 141, distance: 3.6
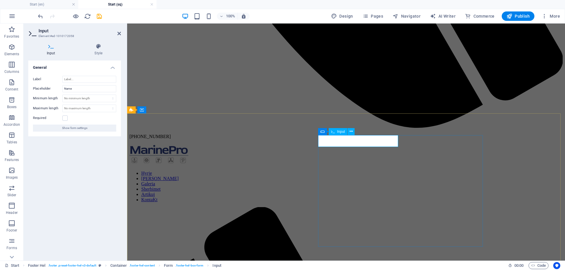
click at [341, 131] on span "Input" at bounding box center [341, 132] width 8 height 4
drag, startPoint x: 79, startPoint y: 88, endPoint x: 50, endPoint y: 96, distance: 30.1
click at [50, 96] on div "Label Placeholder Name Minimum length No minimum length chars Maximum length No…" at bounding box center [74, 103] width 93 height 65
type input "Emri"
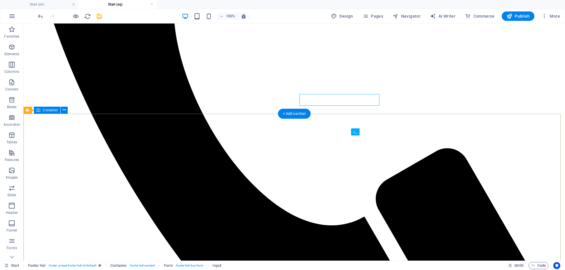
scroll to position [1171, 0]
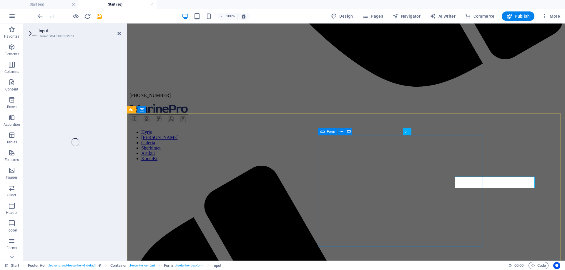
scroll to position [1130, 0]
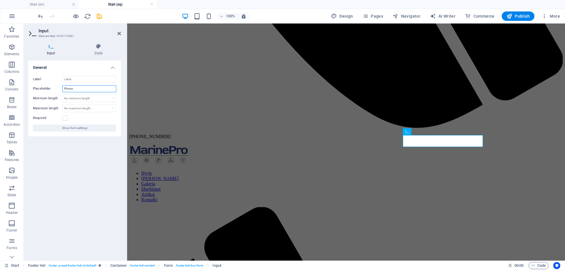
drag, startPoint x: 86, startPoint y: 87, endPoint x: 36, endPoint y: 87, distance: 49.7
click at [36, 87] on div "Placeholder Phone" at bounding box center [74, 88] width 83 height 7
type input "Telefon"
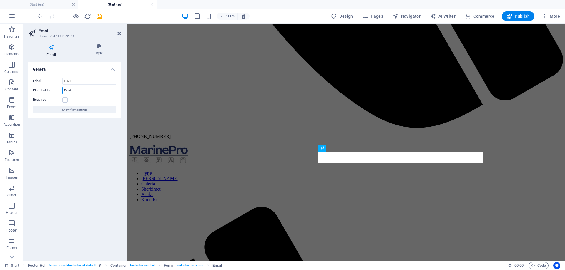
click at [83, 91] on input "Email" at bounding box center [89, 90] width 54 height 7
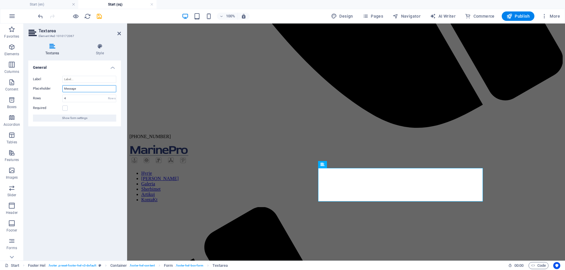
click at [85, 89] on input "Message" at bounding box center [89, 88] width 54 height 7
type input "Mesazhi juaj"
click at [91, 201] on div "General Label Placeholder Mesazhi juaj Rows 4 Rows Required Show form settings" at bounding box center [74, 159] width 93 height 196
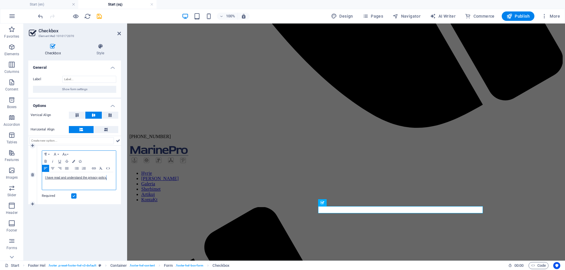
click at [106, 179] on p "I have read and understand the privacy policy." at bounding box center [79, 177] width 68 height 5
click at [114, 181] on div "I have read and understand the privacy policy." at bounding box center [79, 181] width 74 height 18
drag, startPoint x: 106, startPoint y: 179, endPoint x: 109, endPoint y: 179, distance: 3.5
click at [106, 179] on link "I have read and understand the privacy policy." at bounding box center [76, 177] width 62 height 3
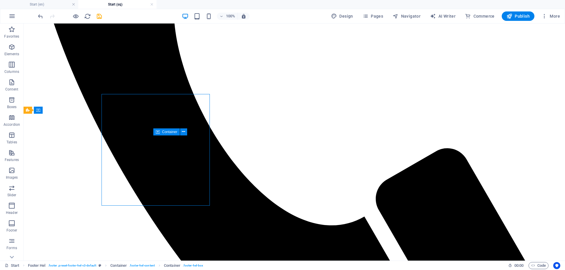
scroll to position [1171, 0]
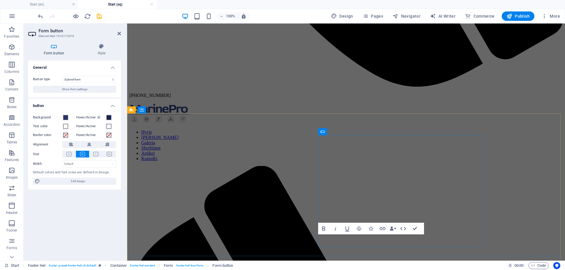
scroll to position [1130, 0]
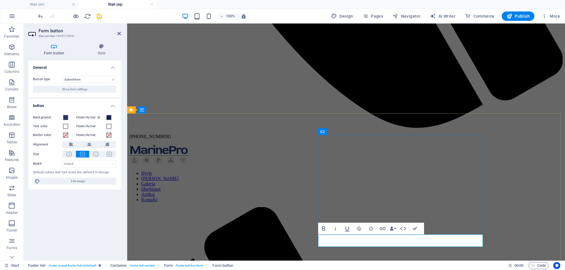
type button "Submit"
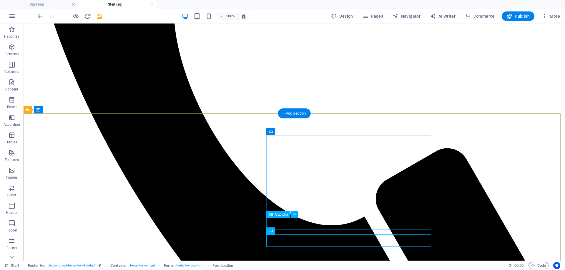
scroll to position [1172, 0]
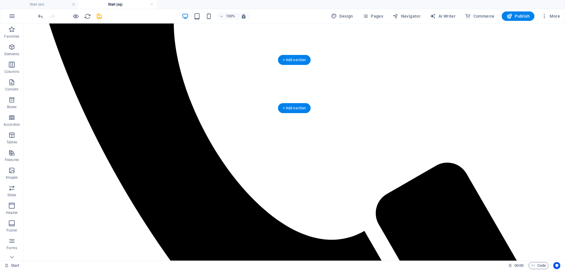
scroll to position [949, 0]
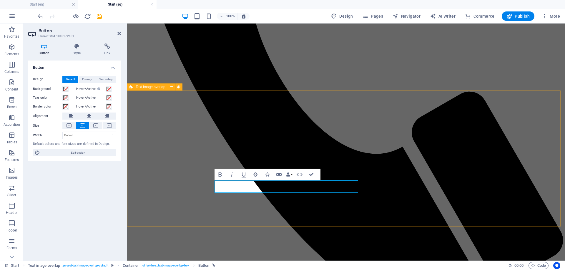
scroll to position [908, 0]
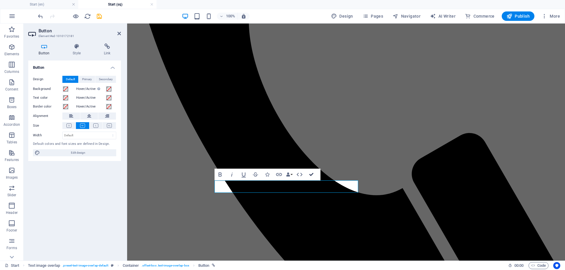
drag, startPoint x: 286, startPoint y: 152, endPoint x: 309, endPoint y: 176, distance: 33.1
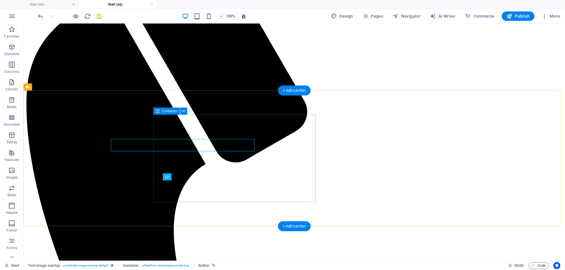
scroll to position [949, 0]
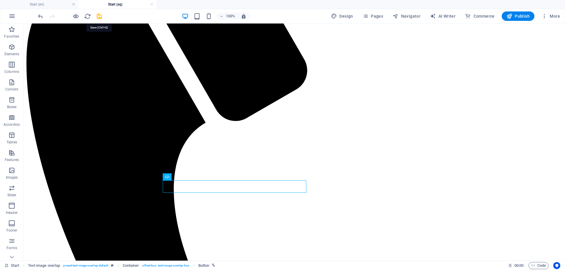
click at [100, 19] on icon "save" at bounding box center [99, 16] width 7 height 7
checkbox input "false"
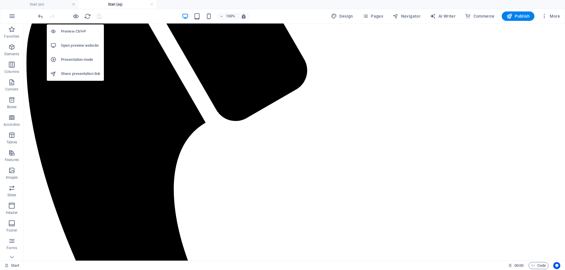
click at [82, 48] on h6 "Open preview website" at bounding box center [80, 45] width 39 height 7
click at [77, 17] on icon "button" at bounding box center [75, 16] width 7 height 7
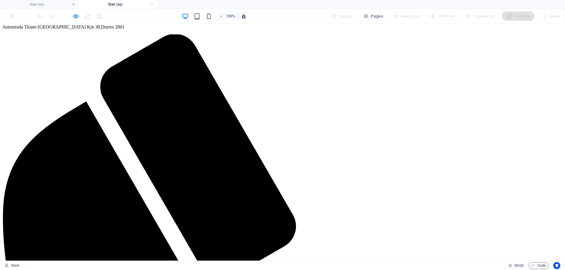
scroll to position [959, 0]
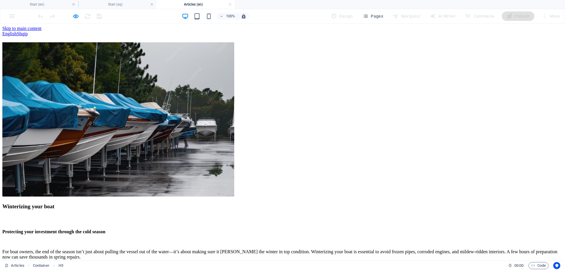
scroll to position [0, 0]
click at [17, 31] on div "English Shqip" at bounding box center [282, 33] width 560 height 5
click at [18, 31] on div "English Shqip" at bounding box center [282, 33] width 560 height 5
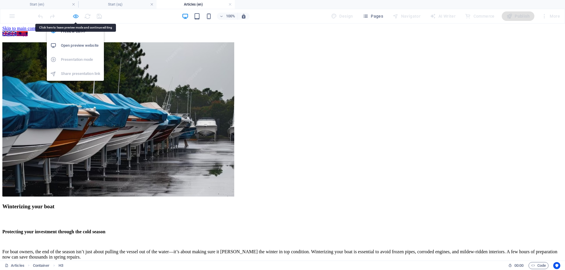
click at [75, 15] on icon "button" at bounding box center [75, 16] width 7 height 7
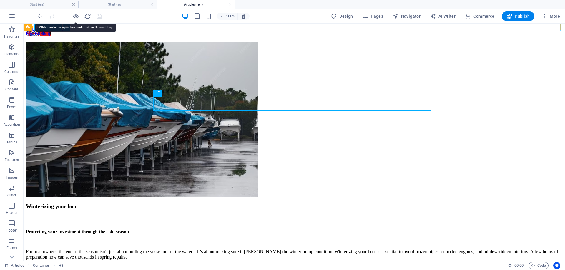
click at [37, 27] on icon at bounding box center [38, 27] width 4 height 7
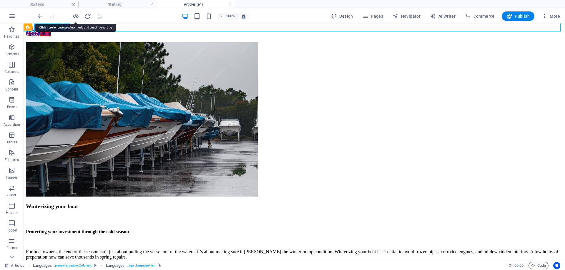
click at [37, 27] on icon at bounding box center [38, 27] width 4 height 7
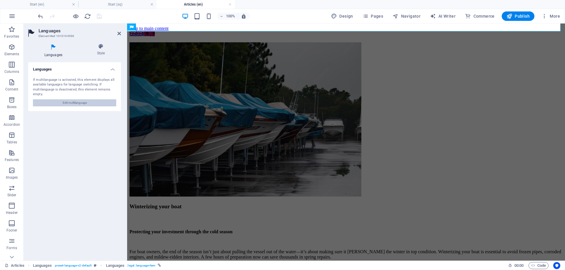
click at [82, 103] on span "Edit multilanguage" at bounding box center [75, 102] width 24 height 7
select select "41"
select select "4"
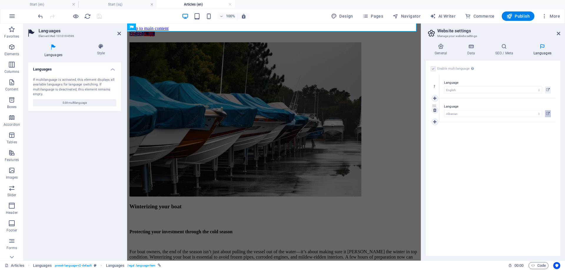
click at [550, 114] on button at bounding box center [548, 113] width 6 height 7
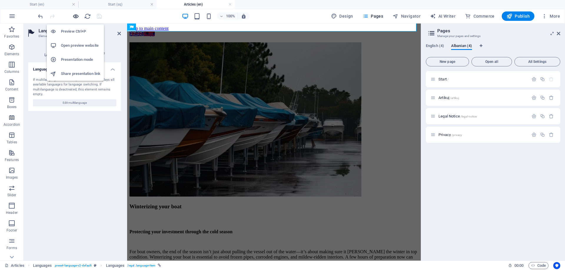
click at [74, 16] on icon "button" at bounding box center [75, 16] width 7 height 7
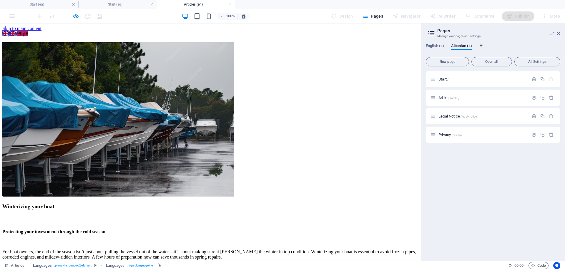
click at [19, 31] on link "Shqip" at bounding box center [22, 33] width 11 height 5
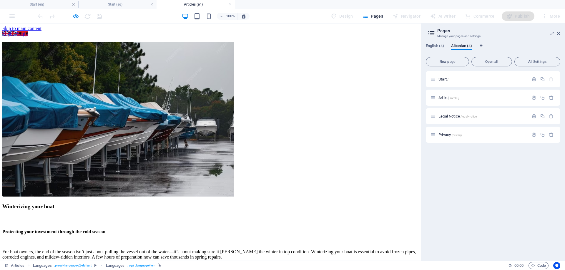
click at [17, 31] on link "Shqip" at bounding box center [22, 33] width 11 height 5
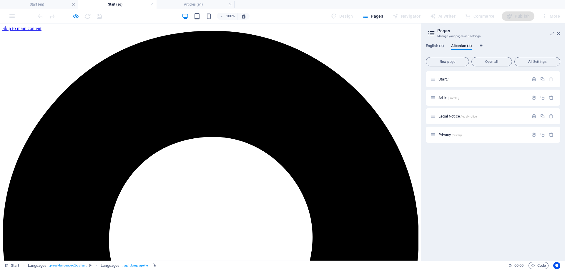
scroll to position [1000, 0]
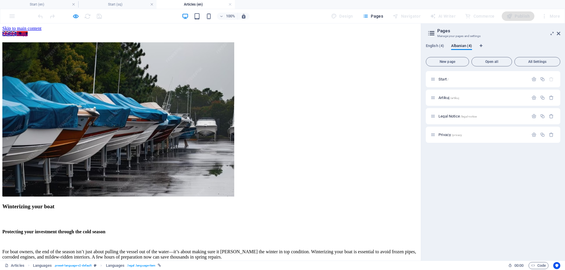
scroll to position [0, 0]
drag, startPoint x: 201, startPoint y: 5, endPoint x: 187, endPoint y: 7, distance: 13.6
click at [187, 7] on h4 "Articles (en)" at bounding box center [195, 4] width 78 height 6
click at [368, 19] on icon "button" at bounding box center [365, 16] width 6 height 6
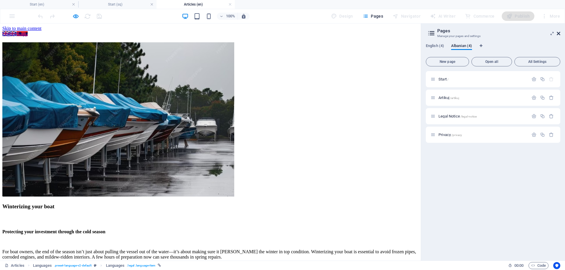
click at [559, 33] on icon at bounding box center [558, 33] width 4 height 5
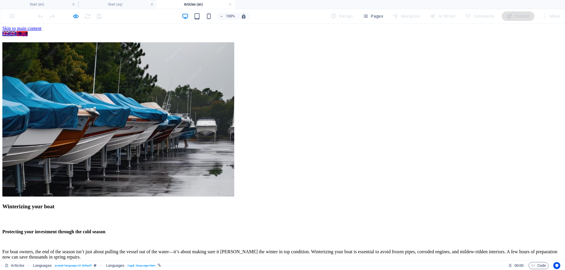
click at [19, 31] on link "Shqip" at bounding box center [22, 33] width 11 height 5
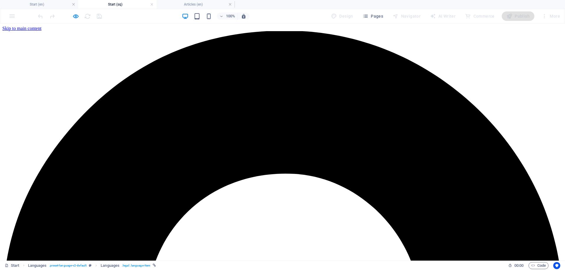
scroll to position [1000, 0]
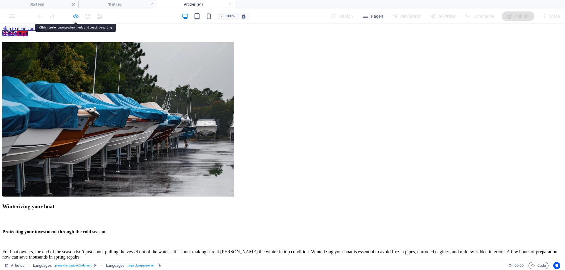
drag, startPoint x: 18, startPoint y: 7, endPoint x: 77, endPoint y: 18, distance: 60.2
click at [79, 18] on div at bounding box center [70, 15] width 66 height 9
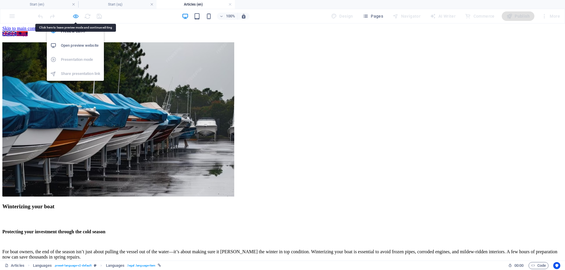
click at [77, 18] on icon "button" at bounding box center [75, 16] width 7 height 7
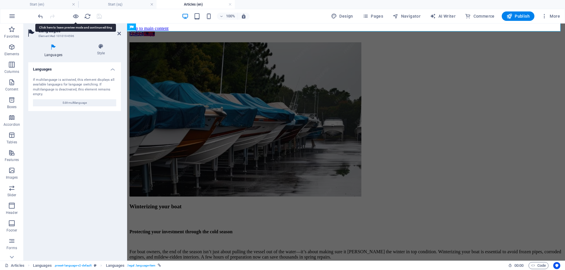
click at [41, 32] on h2 "Languages" at bounding box center [80, 30] width 82 height 5
click at [54, 51] on h4 "Languages" at bounding box center [54, 51] width 53 height 14
click at [72, 100] on span "Edit multilanguage" at bounding box center [75, 102] width 24 height 7
select select "41"
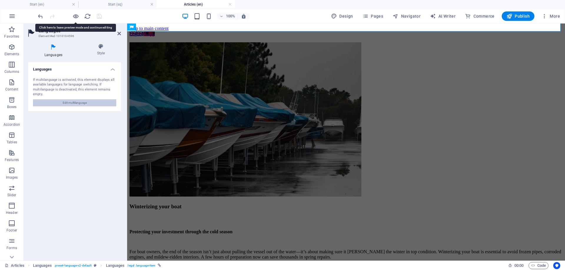
select select "4"
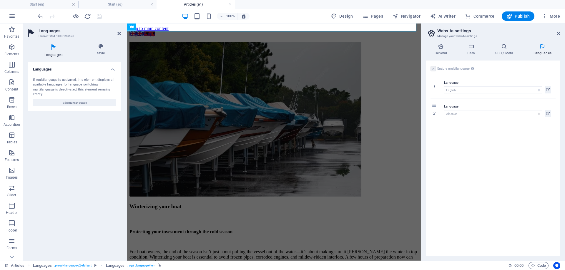
click at [436, 69] on div "Enable multilanguage To disable multilanguage delete all languages until only o…" at bounding box center [492, 68] width 125 height 7
click at [434, 70] on label at bounding box center [432, 68] width 5 height 5
drag, startPoint x: 435, startPoint y: 105, endPoint x: 428, endPoint y: 81, distance: 25.3
select select "4"
click at [547, 91] on icon at bounding box center [548, 89] width 4 height 7
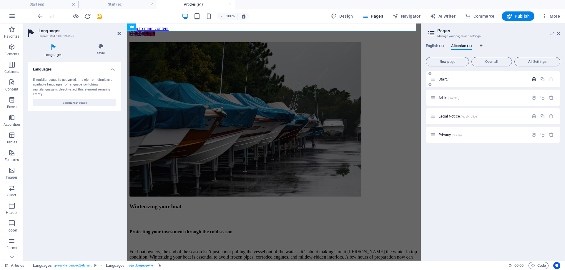
click at [528, 80] on div "Start /" at bounding box center [493, 79] width 134 height 16
click at [532, 79] on icon "button" at bounding box center [533, 79] width 5 height 5
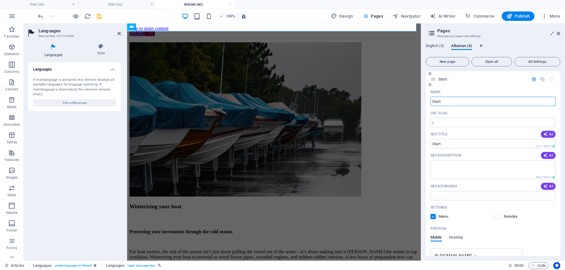
drag, startPoint x: 446, startPoint y: 99, endPoint x: 426, endPoint y: 99, distance: 19.7
click at [426, 99] on div "Name Start ​ URL SLUG / ​ SEO Title AI ​ 227 / 580 Px SEO Description AI ​ 403 …" at bounding box center [493, 199] width 134 height 225
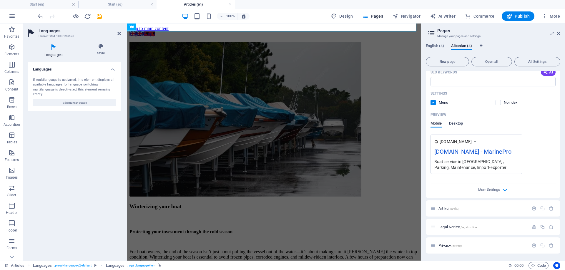
type input "Hyrje"
click at [453, 122] on span "Desktop" at bounding box center [456, 124] width 14 height 8
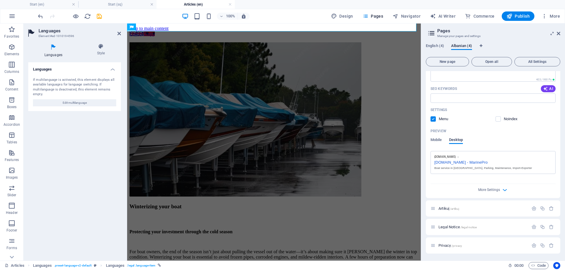
scroll to position [98, 0]
click at [437, 140] on span "Mobile" at bounding box center [435, 140] width 11 height 8
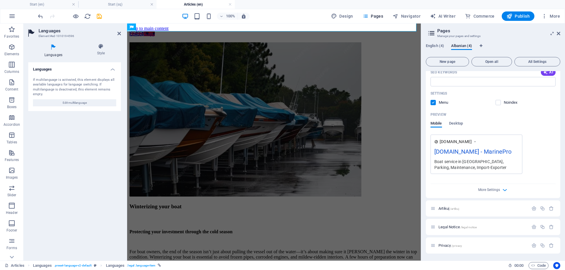
scroll to position [0, 0]
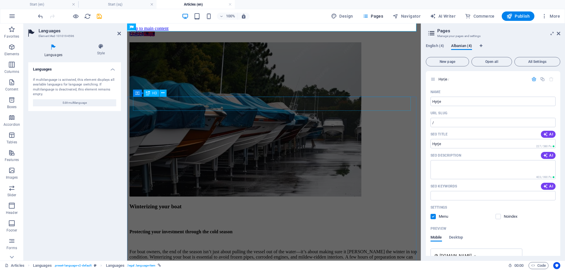
click at [159, 203] on div "Winterizing your boat" at bounding box center [273, 206] width 289 height 6
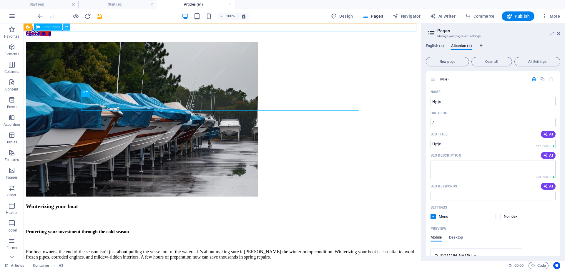
click at [64, 27] on button at bounding box center [66, 27] width 7 height 7
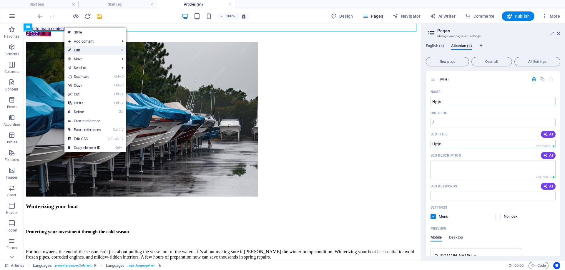
click at [81, 51] on link "⏎ Edit" at bounding box center [84, 50] width 40 height 9
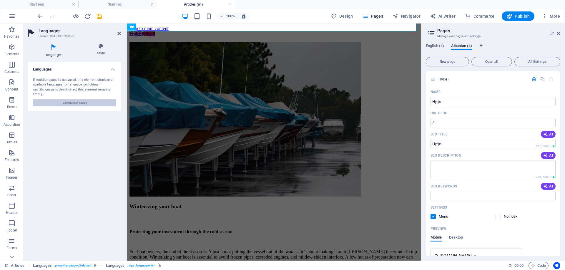
click at [85, 101] on span "Edit multilanguage" at bounding box center [75, 102] width 24 height 7
select select "4"
select select "41"
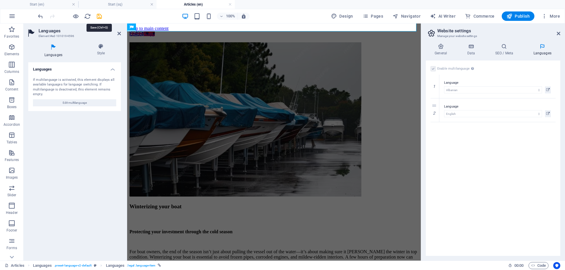
click at [97, 17] on icon "save" at bounding box center [99, 16] width 7 height 7
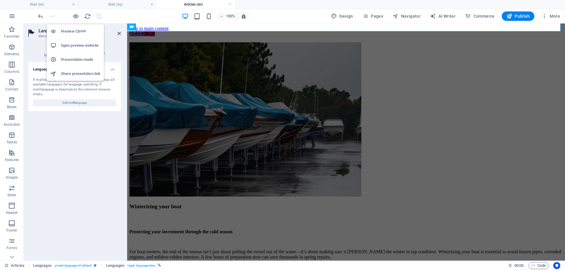
click at [78, 45] on h6 "Open preview website" at bounding box center [80, 45] width 39 height 7
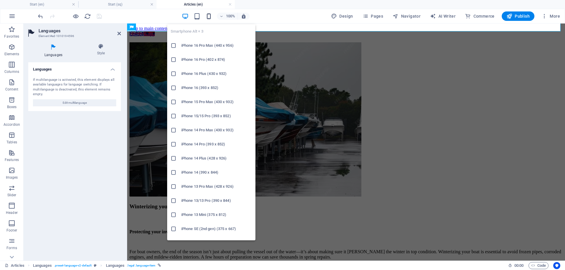
click at [210, 15] on icon "button" at bounding box center [208, 16] width 7 height 7
click at [215, 75] on h6 "iPhone 16 Plus (430 x 932)" at bounding box center [216, 73] width 71 height 7
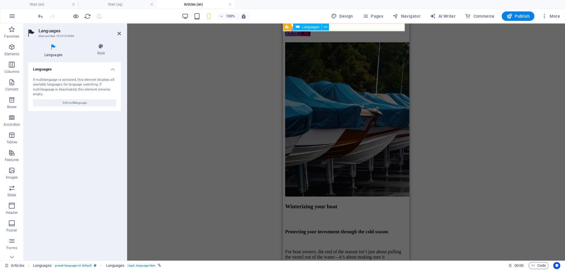
click at [339, 31] on div "English Shqip" at bounding box center [346, 33] width 122 height 5
click at [103, 47] on icon at bounding box center [101, 47] width 40 height 6
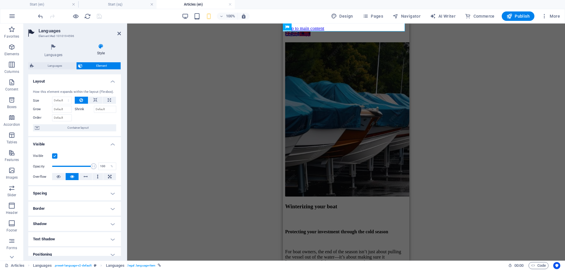
scroll to position [67, 0]
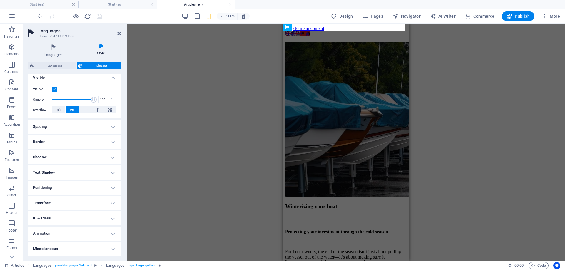
click at [100, 218] on h4 "ID & Class" at bounding box center [74, 218] width 93 height 14
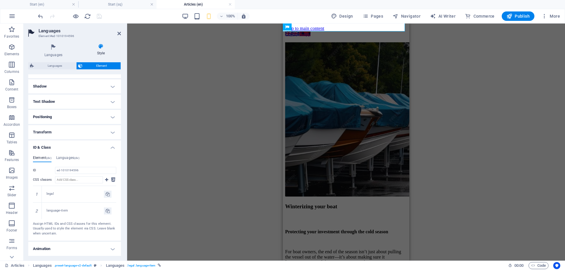
scroll to position [153, 0]
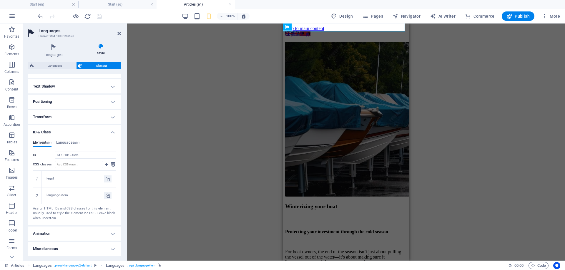
click at [111, 234] on h4 "Animation" at bounding box center [74, 234] width 93 height 14
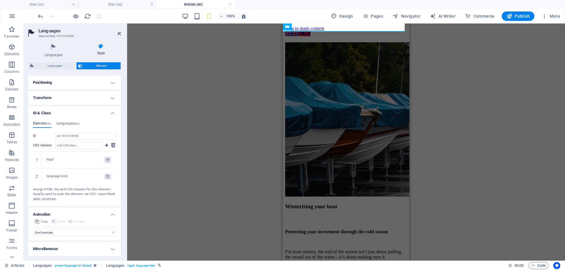
click at [105, 251] on h4 "Miscellaneous" at bounding box center [74, 249] width 93 height 14
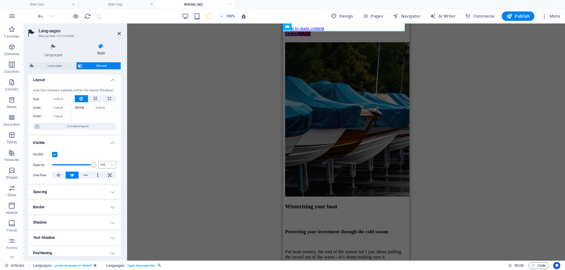
scroll to position [0, 0]
click at [58, 51] on icon at bounding box center [53, 48] width 50 height 8
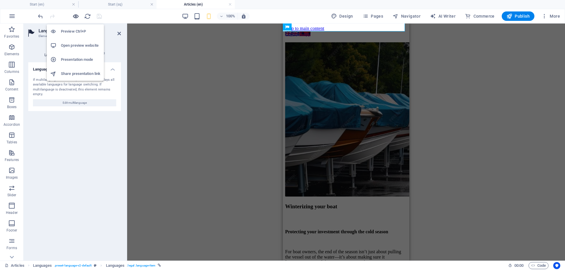
click at [77, 16] on icon "button" at bounding box center [75, 16] width 7 height 7
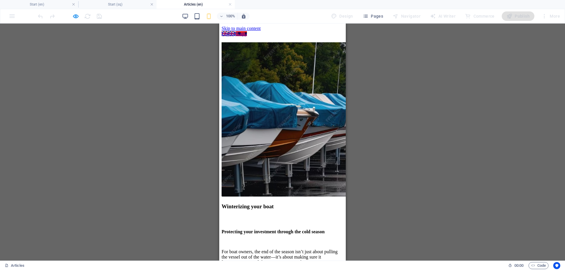
click at [237, 31] on link "Shqip" at bounding box center [241, 33] width 11 height 5
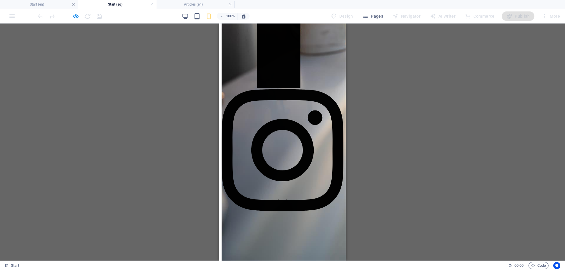
scroll to position [1167, 0]
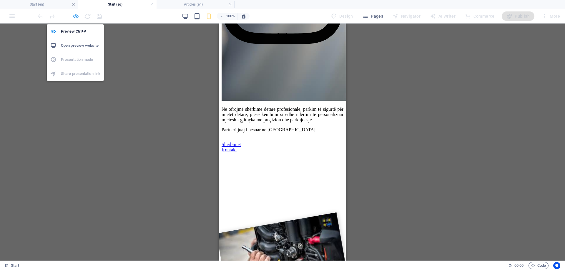
click at [77, 17] on icon "button" at bounding box center [75, 16] width 7 height 7
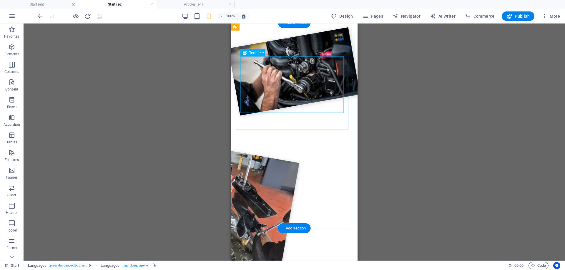
scroll to position [1185, 0]
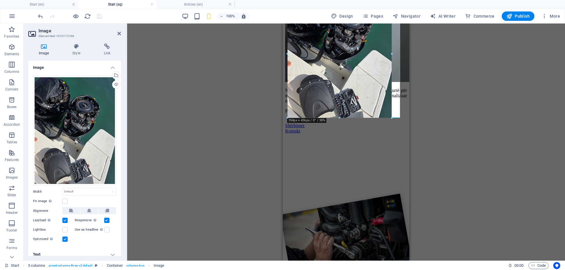
drag, startPoint x: 401, startPoint y: 59, endPoint x: 392, endPoint y: 61, distance: 9.1
type input "354"
select select "px"
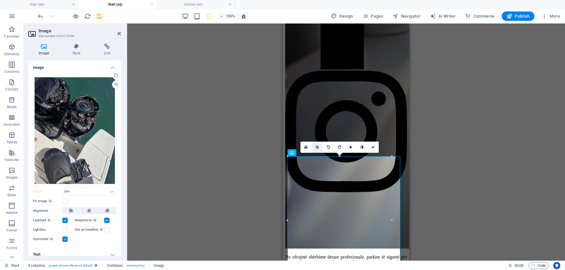
click at [317, 150] on link at bounding box center [316, 147] width 11 height 11
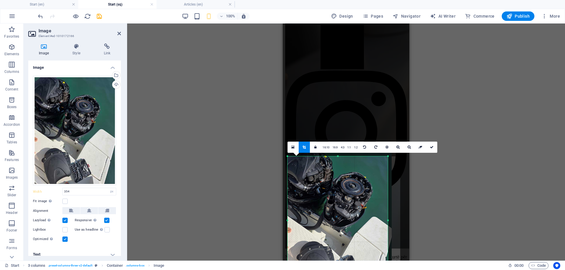
drag, startPoint x: 392, startPoint y: 220, endPoint x: 388, endPoint y: 221, distance: 3.9
click at [388, 221] on div at bounding box center [388, 220] width 2 height 129
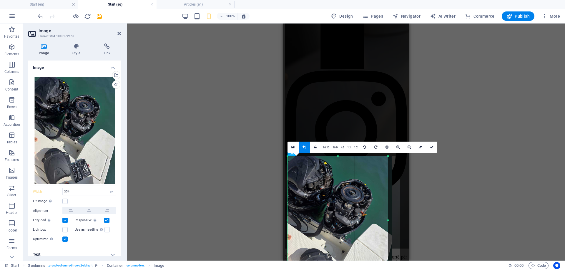
drag, startPoint x: 337, startPoint y: 157, endPoint x: 337, endPoint y: 166, distance: 8.8
click at [337, 166] on div at bounding box center [339, 225] width 104 height 139
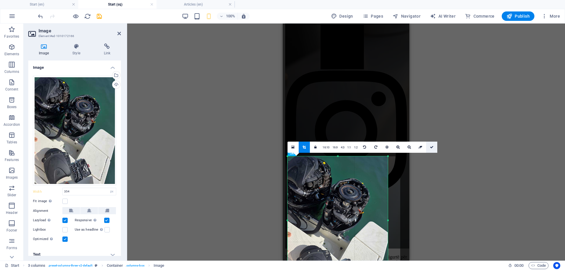
click at [432, 149] on icon at bounding box center [432, 148] width 4 height 4
type input "341"
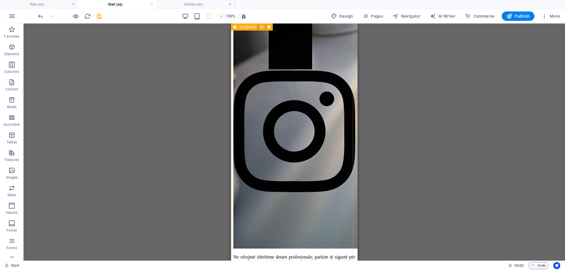
scroll to position [852, 0]
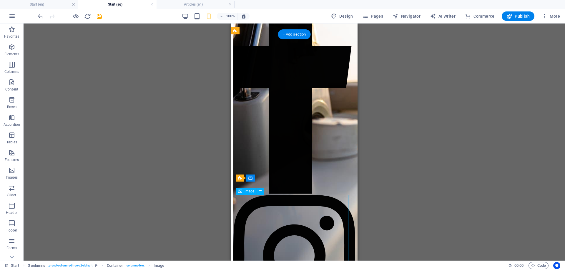
scroll to position [1019, 0]
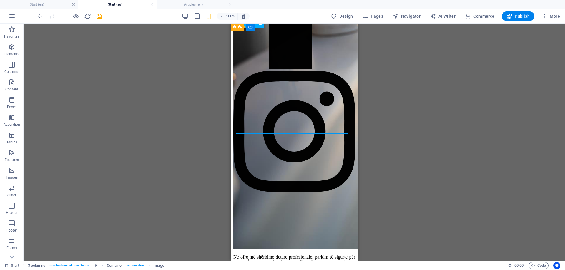
select select "px"
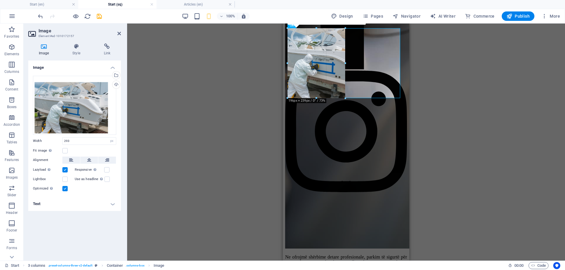
drag, startPoint x: 373, startPoint y: 81, endPoint x: 345, endPoint y: 86, distance: 28.7
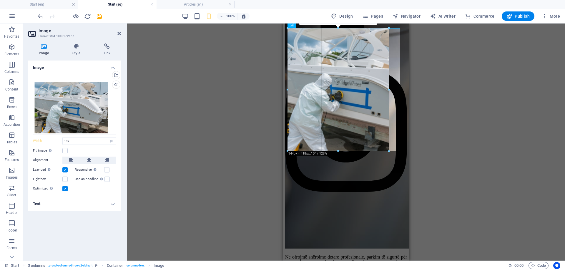
drag, startPoint x: 345, startPoint y: 63, endPoint x: 388, endPoint y: 62, distance: 43.2
type input "344"
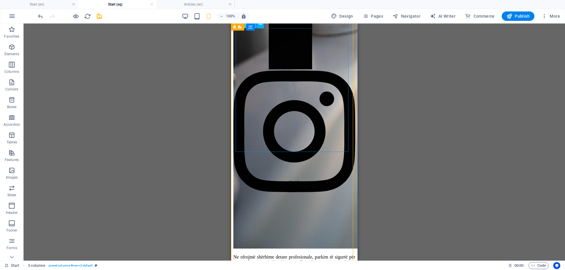
select select "px"
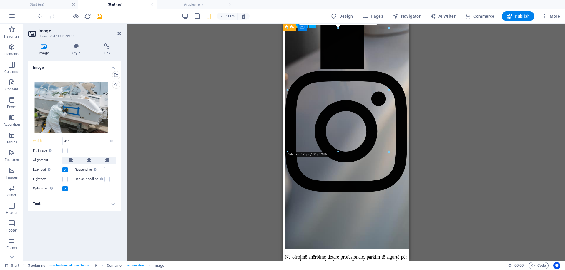
drag, startPoint x: 387, startPoint y: 89, endPoint x: 383, endPoint y: 90, distance: 4.2
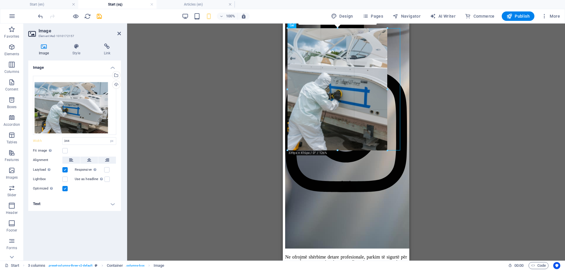
type input "339"
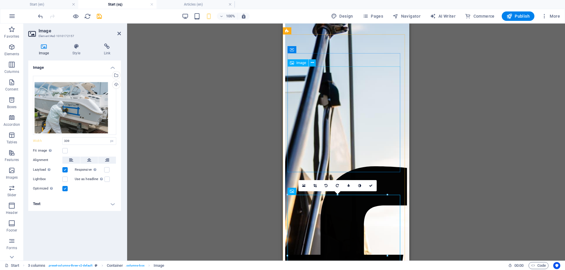
scroll to position [852, 0]
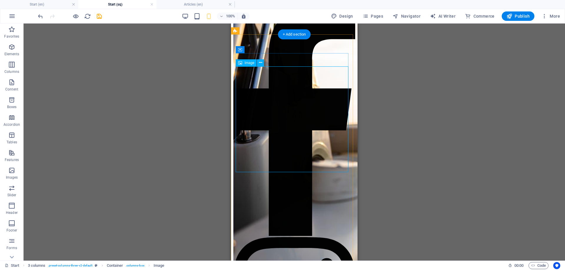
select select "px"
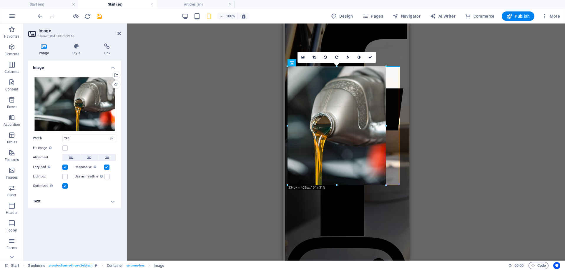
drag, startPoint x: 373, startPoint y: 119, endPoint x: 385, endPoint y: 120, distance: 12.2
type input "334"
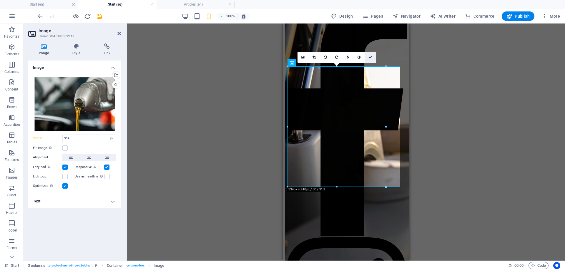
click at [369, 59] on link at bounding box center [369, 57] width 11 height 11
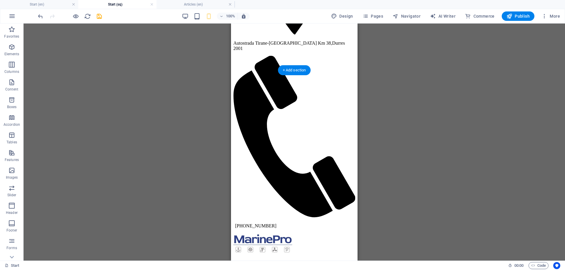
scroll to position [0, 0]
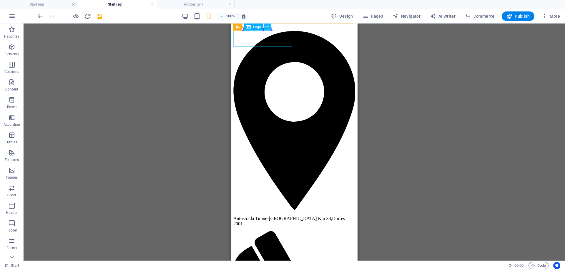
click at [267, 27] on icon at bounding box center [266, 27] width 3 height 6
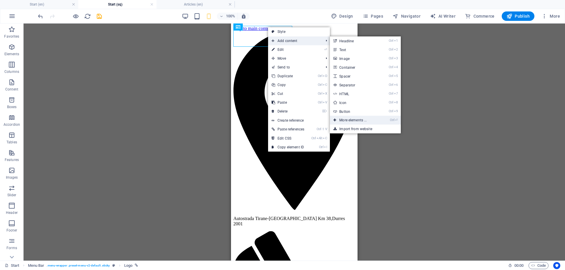
drag, startPoint x: 350, startPoint y: 121, endPoint x: 68, endPoint y: 97, distance: 282.4
click at [350, 121] on link "Ctrl ⏎ More elements ..." at bounding box center [354, 120] width 49 height 9
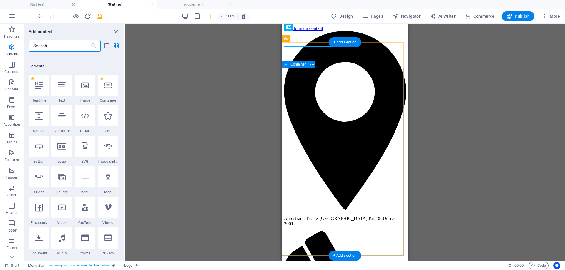
scroll to position [63, 0]
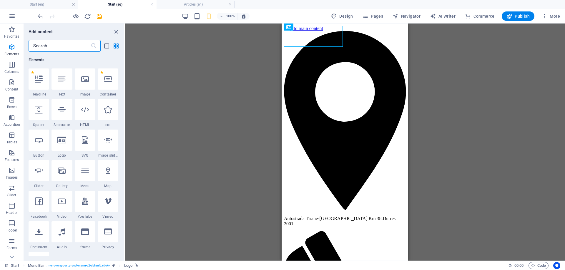
click at [59, 46] on input "text" at bounding box center [60, 46] width 62 height 12
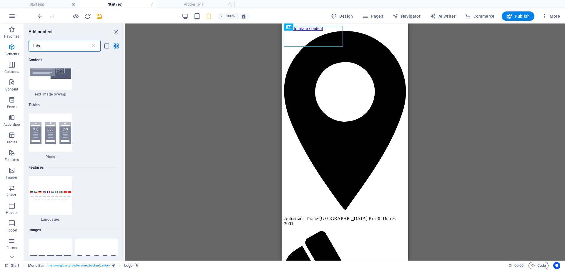
scroll to position [0, 0]
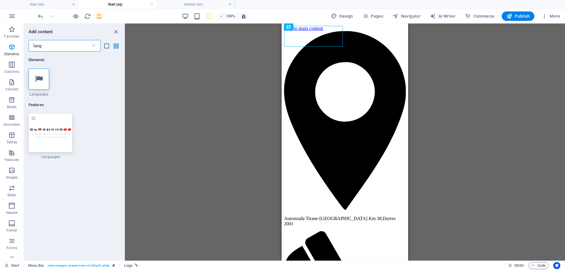
type input "lang"
click at [56, 122] on div at bounding box center [51, 133] width 44 height 39
click at [125, 122] on div "Drag here to replace the existing content. Press “Ctrl” if you want to create a…" at bounding box center [345, 142] width 440 height 237
click at [303, 24] on div "Drag here to replace the existing content. Press “Ctrl” if you want to create a…" at bounding box center [345, 142] width 440 height 237
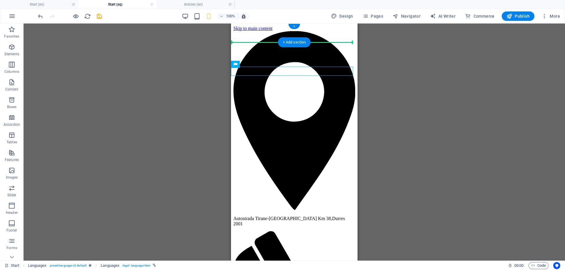
drag, startPoint x: 289, startPoint y: 71, endPoint x: 334, endPoint y: 36, distance: 56.9
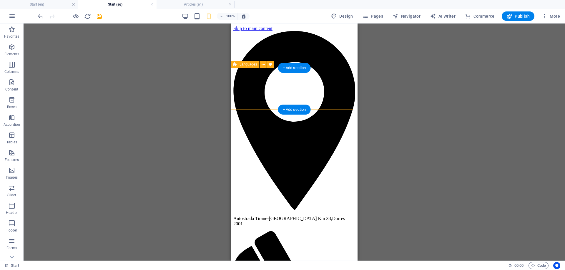
click at [262, 64] on icon at bounding box center [262, 64] width 3 height 6
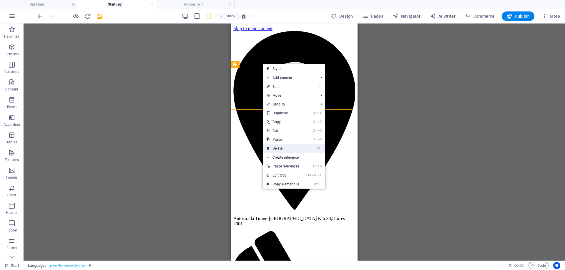
click at [283, 150] on link "⌦ Delete" at bounding box center [283, 148] width 40 height 9
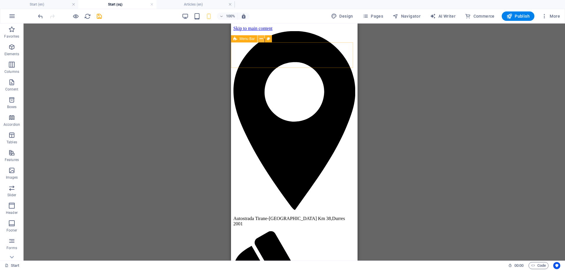
click at [261, 39] on icon at bounding box center [260, 39] width 3 height 6
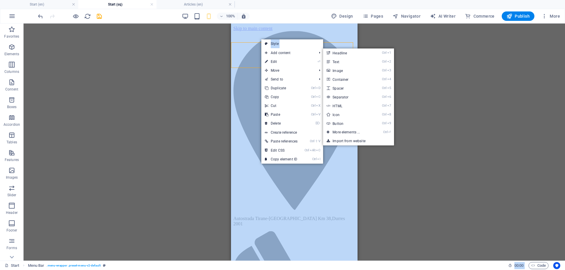
drag, startPoint x: 271, startPoint y: 52, endPoint x: 106, endPoint y: 62, distance: 165.0
click at [134, 61] on body "MarinePro Albania Start (en) Start (sq) Articles (en) Favorites Elements Column…" at bounding box center [282, 135] width 565 height 270
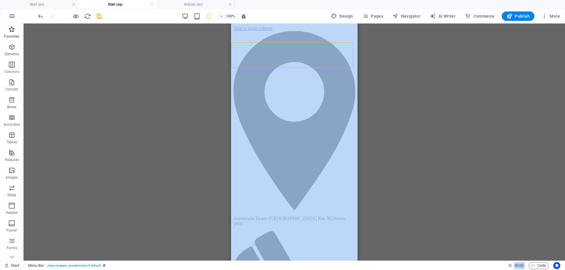
click at [15, 35] on p "Favorites" at bounding box center [11, 36] width 15 height 5
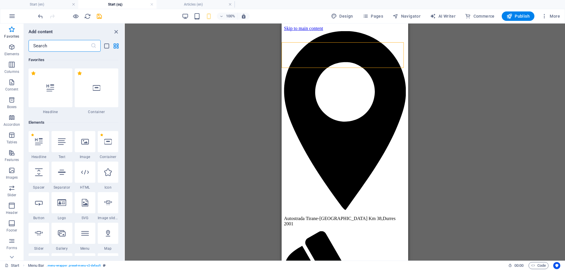
click at [59, 45] on input "text" at bounding box center [60, 46] width 62 height 12
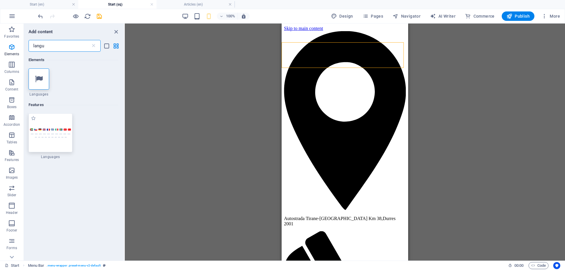
type input "langu"
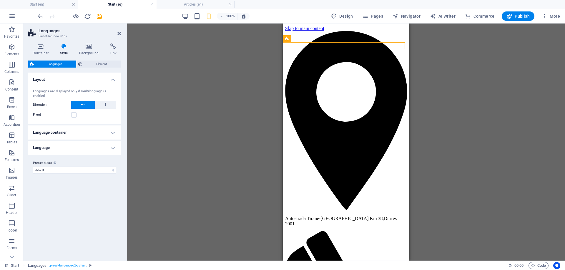
click at [111, 131] on h4 "Language container" at bounding box center [74, 133] width 93 height 14
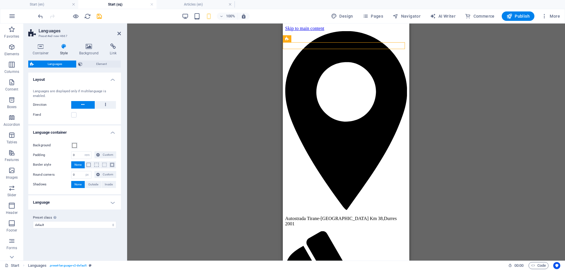
click at [111, 206] on h4 "Language" at bounding box center [74, 203] width 93 height 14
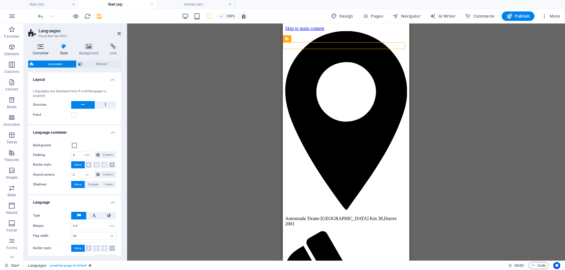
click at [42, 47] on icon at bounding box center [40, 47] width 25 height 6
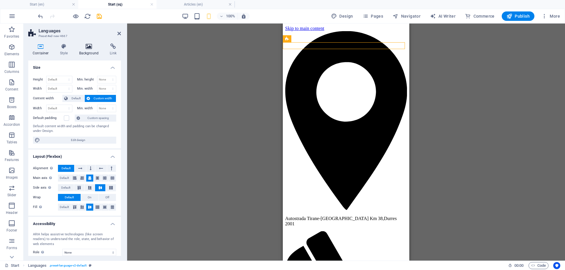
click at [89, 45] on icon at bounding box center [89, 47] width 29 height 6
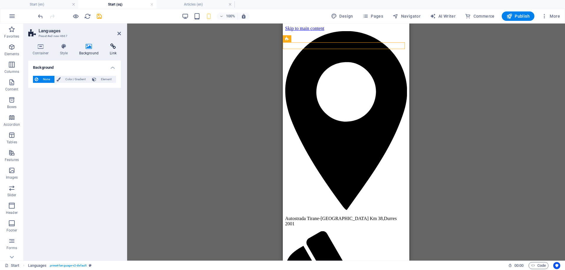
click at [107, 50] on h4 "Link" at bounding box center [113, 50] width 16 height 12
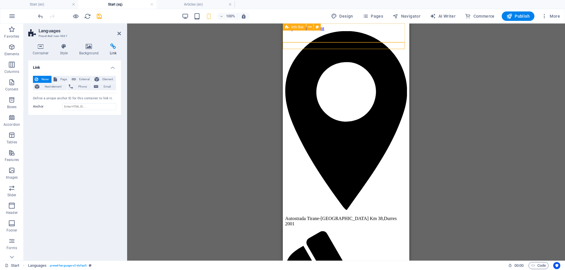
click at [391, 34] on div "Autostrada Tirane-[GEOGRAPHIC_DATA] Km 38 , Durres 2001 [PHONE_NUMBER]" at bounding box center [346, 220] width 122 height 378
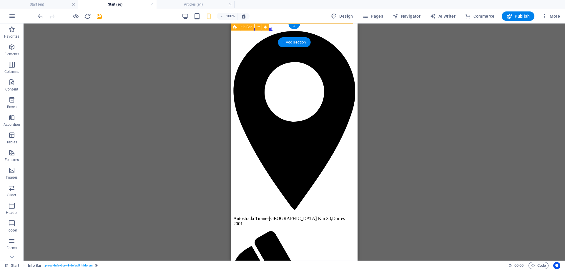
click at [320, 35] on div "Autostrada Tirane-[GEOGRAPHIC_DATA] Km 38 , Durres 2001 [PHONE_NUMBER]" at bounding box center [294, 220] width 122 height 378
click at [320, 36] on div "Autostrada Tirane-[GEOGRAPHIC_DATA] Km 38 , Durres 2001 [PHONE_NUMBER]" at bounding box center [294, 220] width 122 height 378
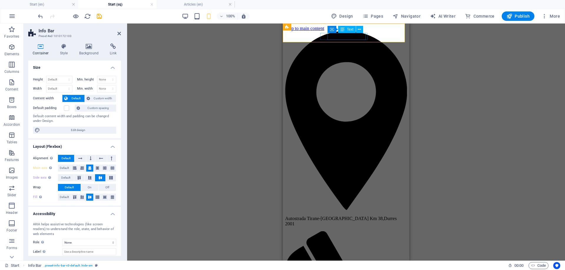
click at [371, 216] on div "Autostrada Tirane-[GEOGRAPHIC_DATA] Km 38 , [GEOGRAPHIC_DATA] 2001" at bounding box center [346, 221] width 122 height 11
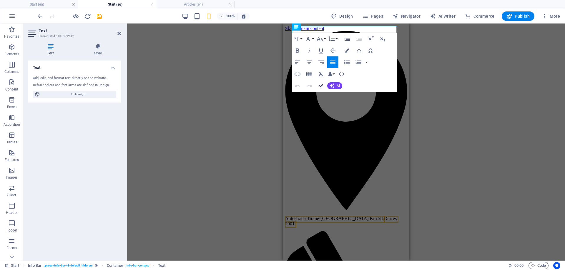
drag, startPoint x: 319, startPoint y: 86, endPoint x: 94, endPoint y: 59, distance: 226.9
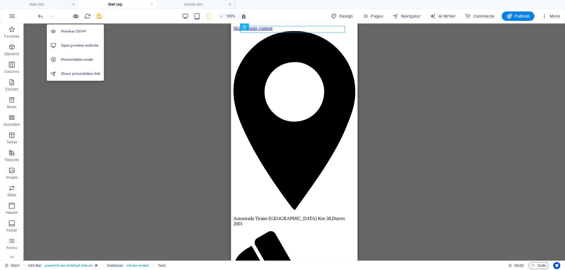
click at [77, 17] on icon "button" at bounding box center [75, 16] width 7 height 7
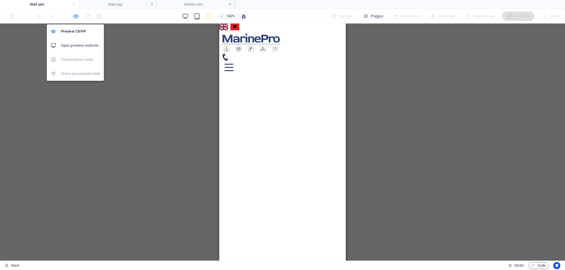
click at [73, 17] on icon "button" at bounding box center [75, 16] width 7 height 7
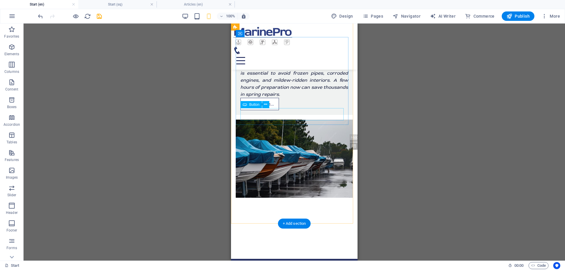
scroll to position [1256, 0]
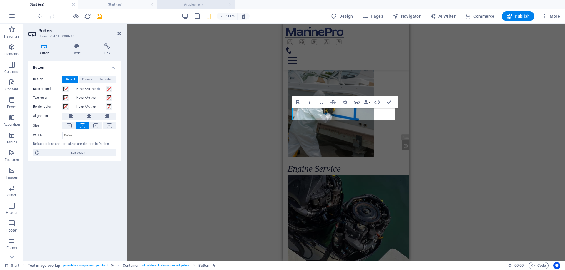
click at [216, 7] on h4 "Articles (en)" at bounding box center [195, 4] width 78 height 6
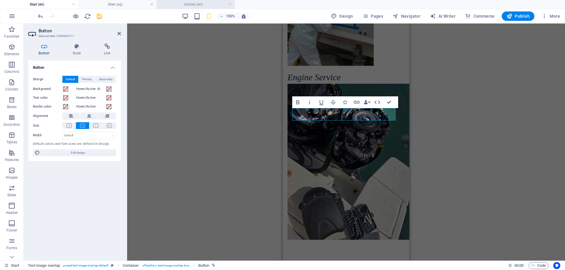
scroll to position [0, 0]
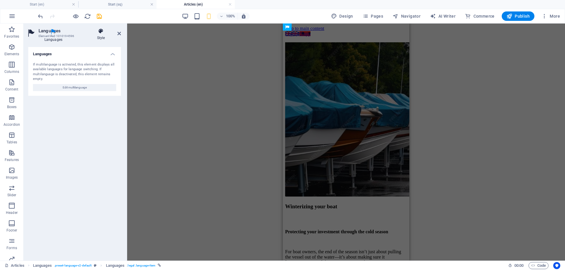
click at [101, 36] on h4 "Style" at bounding box center [101, 34] width 40 height 12
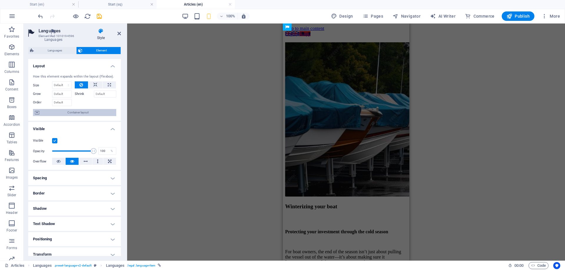
click at [106, 112] on span "Container layout" at bounding box center [77, 112] width 73 height 7
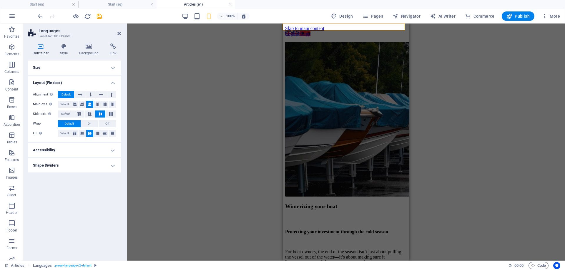
click at [112, 167] on h4 "Shape Dividers" at bounding box center [74, 166] width 93 height 14
click at [109, 151] on h4 "Accessibility" at bounding box center [74, 150] width 93 height 14
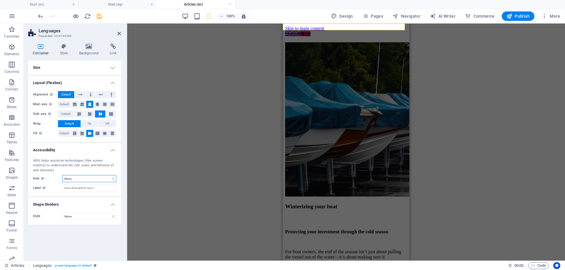
click at [93, 179] on select "None Alert Article Banner Comment Complementary Dialog Footer Header Marquee Pr…" at bounding box center [89, 178] width 54 height 7
select select "article"
click at [62, 175] on select "None Alert Article Banner Comment Complementary Dialog Footer Header Marquee Pr…" at bounding box center [89, 178] width 54 height 7
click at [104, 189] on input "Label Use the ARIA label to provide a clear and descriptive name for elements t…" at bounding box center [89, 188] width 54 height 7
type input "Article"
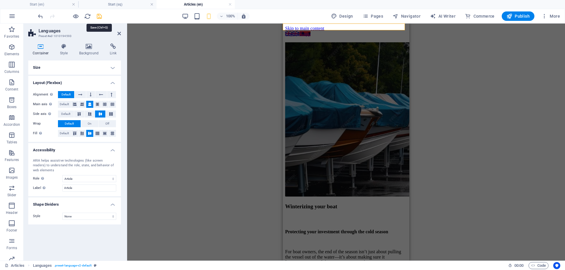
click at [99, 14] on icon "save" at bounding box center [99, 16] width 7 height 7
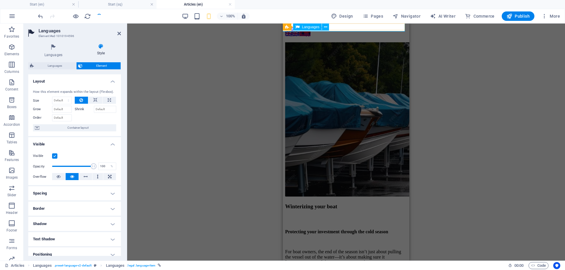
click at [302, 27] on span "Languages" at bounding box center [310, 27] width 17 height 4
click at [339, 31] on div "English Shqip" at bounding box center [346, 33] width 122 height 5
click at [306, 26] on span "Languages" at bounding box center [310, 27] width 17 height 4
click at [121, 32] on aside "Languages Element #ed-1010194596 Languages Style Languages If multilanguage is …" at bounding box center [76, 142] width 104 height 237
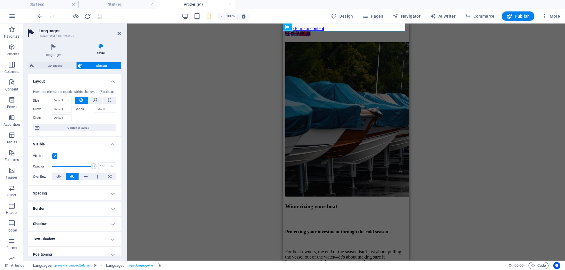
drag, startPoint x: 117, startPoint y: 33, endPoint x: 164, endPoint y: 29, distance: 47.8
click at [117, 34] on header "Languages Element #ed-1010194596" at bounding box center [74, 31] width 93 height 15
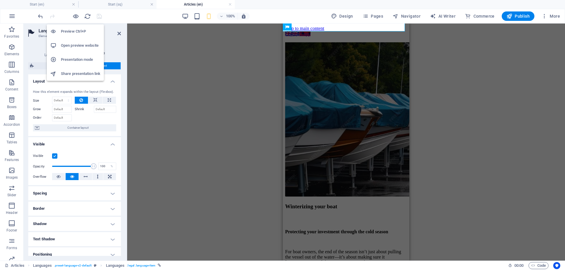
drag, startPoint x: 73, startPoint y: 18, endPoint x: 123, endPoint y: 19, distance: 49.7
click at [74, 19] on icon "button" at bounding box center [75, 16] width 7 height 7
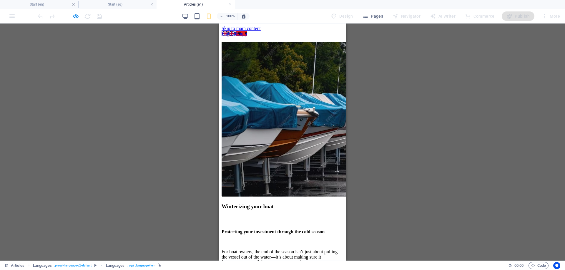
click at [236, 31] on link "Shqip" at bounding box center [241, 33] width 11 height 5
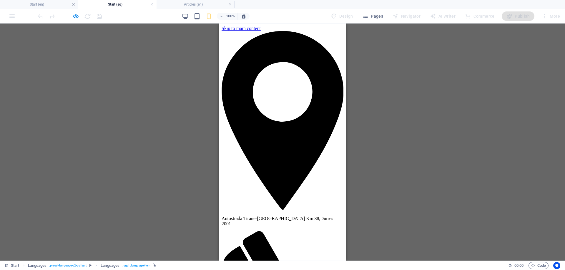
click at [0, 0] on div "English Shqip Autostrada Tirane-Durres Km 38 , Durres 2001 [PHONE_NUMBER] Start…" at bounding box center [0, 0] width 0 height 0
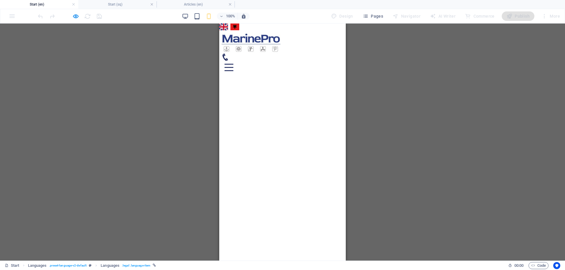
click at [237, 26] on link "Shqip" at bounding box center [234, 27] width 9 height 7
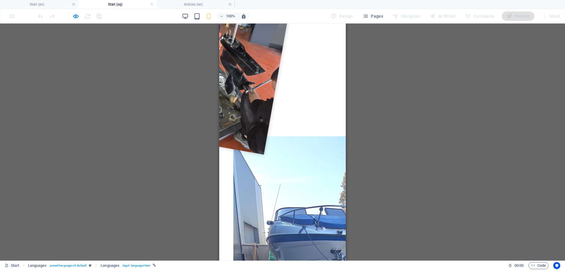
scroll to position [1333, 0]
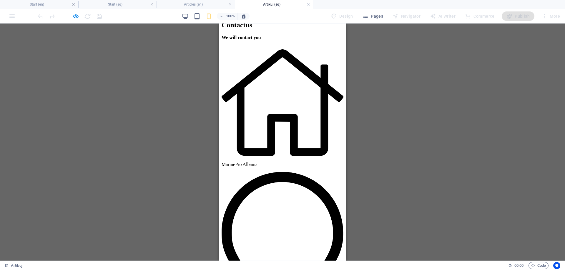
scroll to position [591, 0]
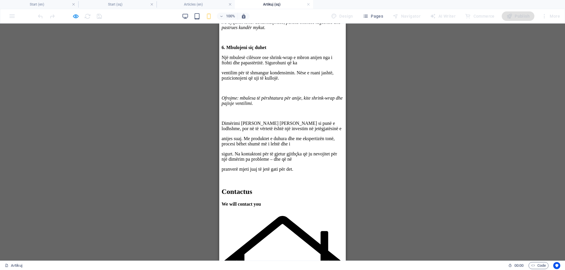
click at [72, 16] on div at bounding box center [70, 15] width 66 height 9
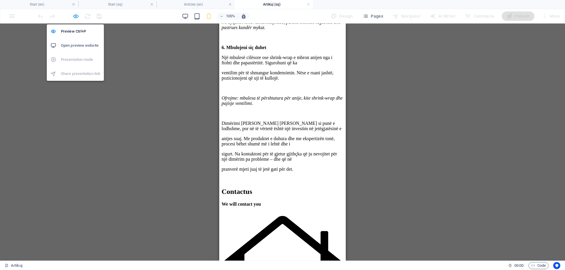
click at [74, 17] on icon "button" at bounding box center [75, 16] width 7 height 7
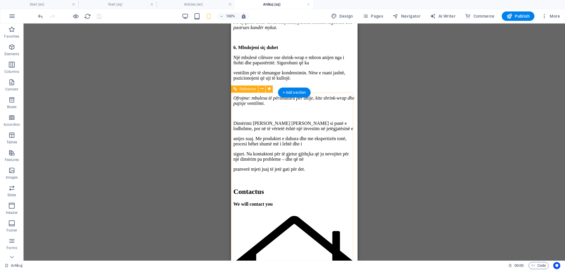
click at [259, 188] on div "Contact us" at bounding box center [294, 192] width 122 height 8
click at [259, 117] on div "Drag here to replace the existing content. Press “Ctrl” if you want to create a…" at bounding box center [294, 142] width 541 height 237
click at [281, 188] on div "Contact us" at bounding box center [294, 192] width 122 height 8
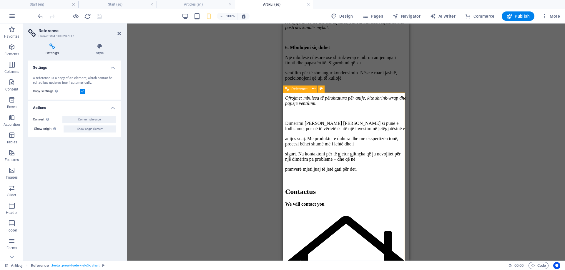
click at [333, 188] on div "Contact us" at bounding box center [346, 192] width 122 height 8
click at [319, 188] on div "Contact us" at bounding box center [346, 192] width 122 height 8
click at [320, 188] on div "Contact us" at bounding box center [346, 192] width 122 height 8
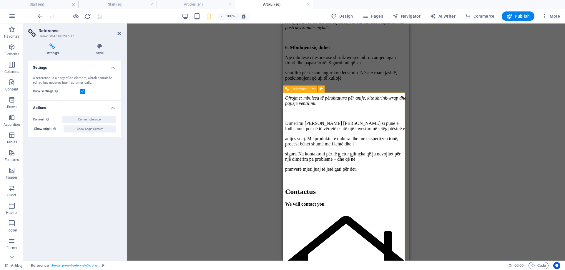
click at [339, 188] on div "Contact us" at bounding box center [346, 192] width 122 height 8
click at [53, 51] on h4 "Settings" at bounding box center [53, 50] width 50 height 12
click at [96, 51] on h4 "Style" at bounding box center [100, 50] width 42 height 12
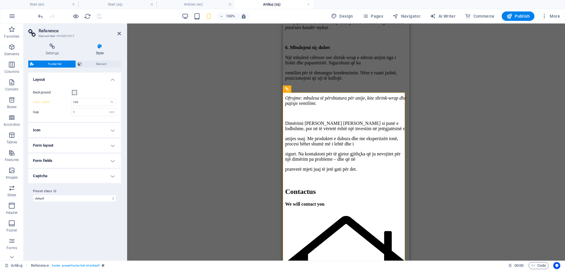
click at [111, 129] on h4 "Icon" at bounding box center [74, 130] width 93 height 14
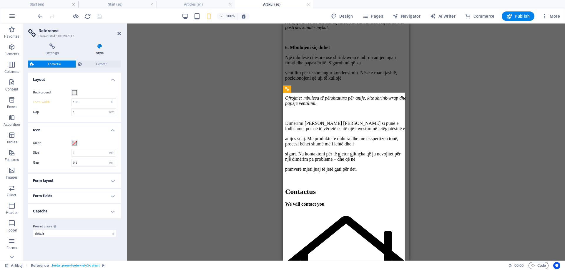
click at [115, 184] on h4 "Form layout" at bounding box center [74, 181] width 93 height 14
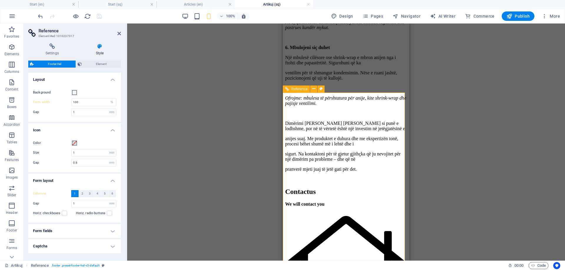
click at [124, 34] on aside "Reference Element #ed-1010237317 Settings Style Settings A reference is a copy …" at bounding box center [76, 142] width 104 height 237
click at [119, 33] on icon at bounding box center [119, 33] width 4 height 5
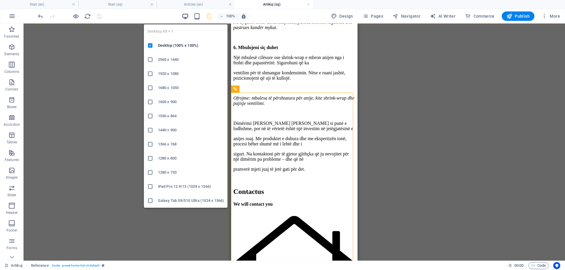
click at [186, 18] on icon "button" at bounding box center [185, 16] width 7 height 7
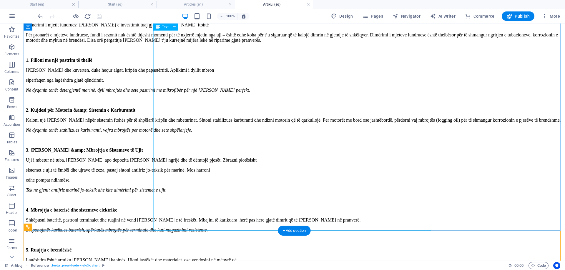
scroll to position [373, 0]
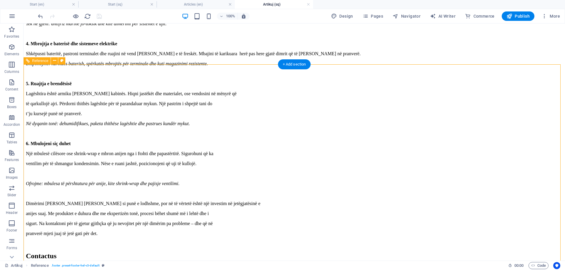
click at [178, 252] on div "Contact us" at bounding box center [294, 256] width 536 height 8
select select "%"
select select "rem"
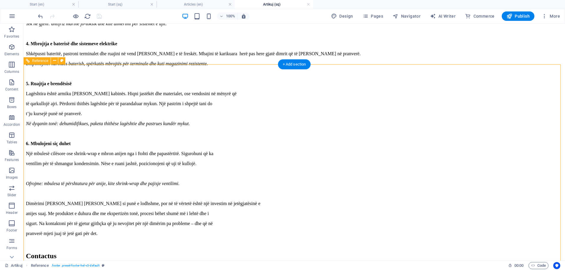
select select "rem"
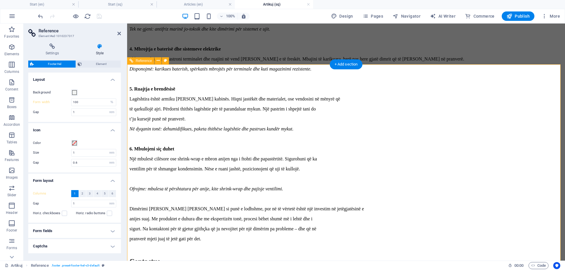
type input "60"
click at [235, 258] on div "Contact us" at bounding box center [345, 262] width 433 height 8
click at [232, 258] on div "Contact us" at bounding box center [345, 262] width 433 height 8
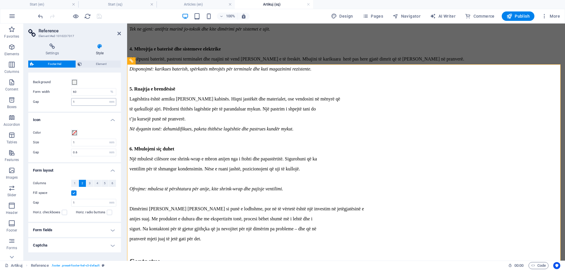
scroll to position [0, 0]
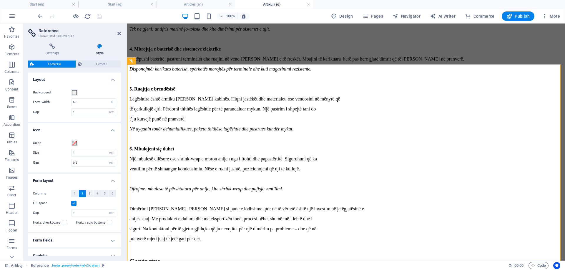
click at [64, 63] on span "Footer Hel" at bounding box center [55, 64] width 38 height 7
click at [86, 65] on span "Element" at bounding box center [102, 64] width 36 height 7
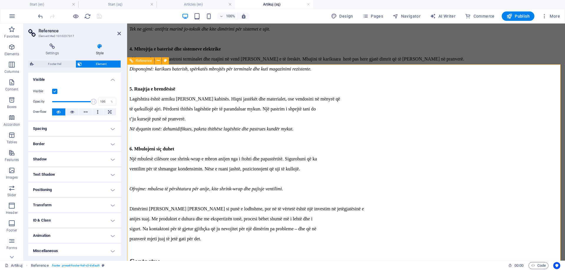
click at [244, 270] on div "We will contact you" at bounding box center [345, 273] width 433 height 5
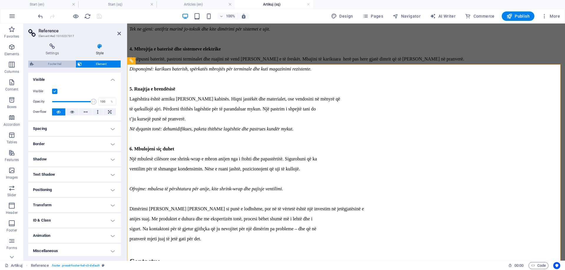
click at [64, 61] on span "Footer Hel" at bounding box center [55, 64] width 38 height 7
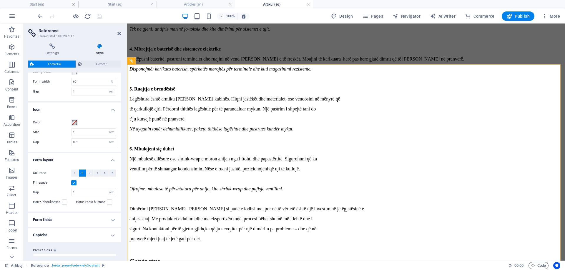
scroll to position [30, 0]
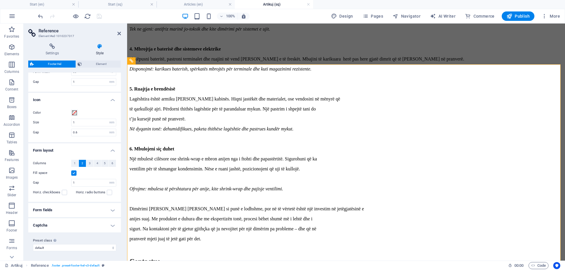
click at [104, 229] on h4 "Captcha" at bounding box center [74, 225] width 93 height 14
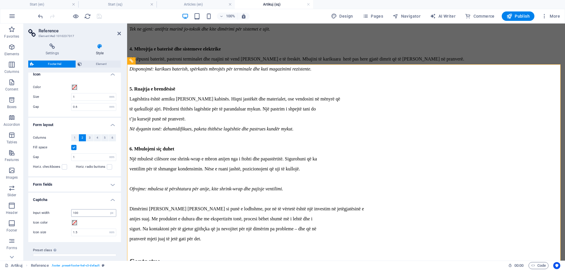
scroll to position [66, 0]
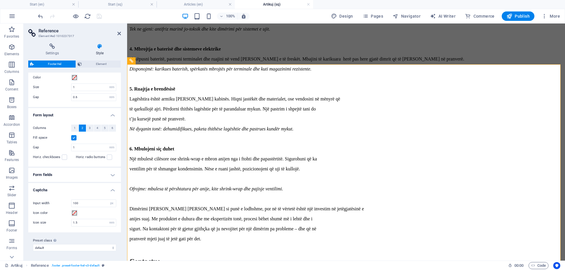
click at [102, 179] on h4 "Form fields" at bounding box center [74, 175] width 93 height 14
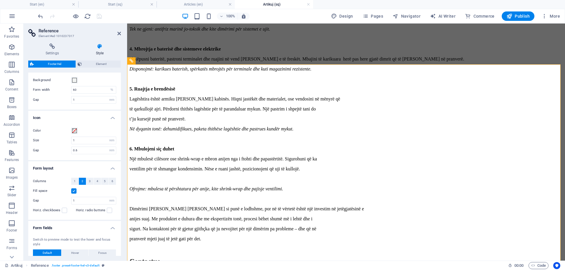
scroll to position [0, 0]
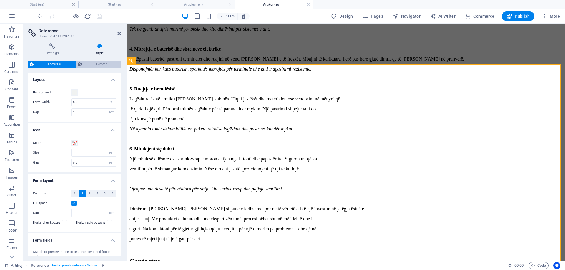
click at [103, 66] on span "Element" at bounding box center [102, 64] width 36 height 7
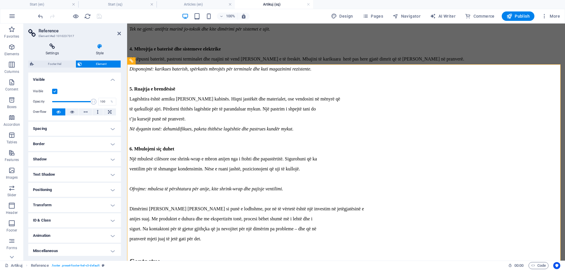
click at [51, 47] on icon at bounding box center [52, 47] width 48 height 6
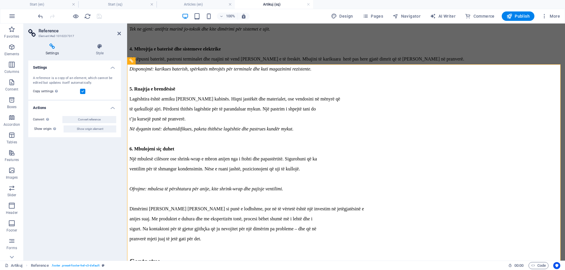
click at [84, 91] on label at bounding box center [82, 91] width 5 height 5
click at [0, 0] on input "Copy settings Use the same settings (flex, animation, position, style) as for t…" at bounding box center [0, 0] width 0 height 0
click at [99, 54] on h4 "Style" at bounding box center [100, 50] width 42 height 12
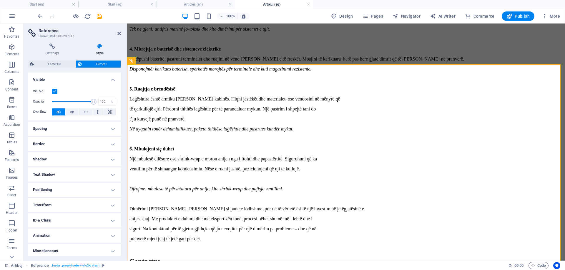
click at [58, 56] on div "Settings Style Settings A reference is a copy of an element, which cannot be ed…" at bounding box center [74, 150] width 93 height 213
click at [59, 50] on h4 "Settings" at bounding box center [53, 50] width 50 height 12
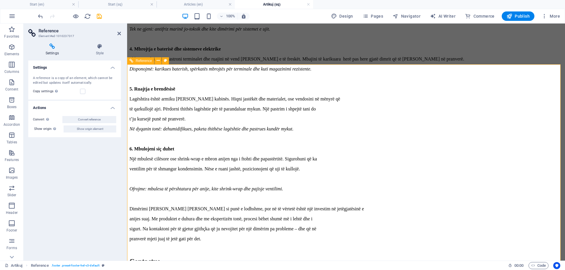
click at [237, 258] on div "Contact us" at bounding box center [345, 262] width 433 height 8
click at [236, 258] on div "Contact us" at bounding box center [345, 262] width 433 height 8
click at [239, 258] on div "Contact us" at bounding box center [345, 262] width 433 height 8
click at [85, 90] on label at bounding box center [82, 91] width 5 height 5
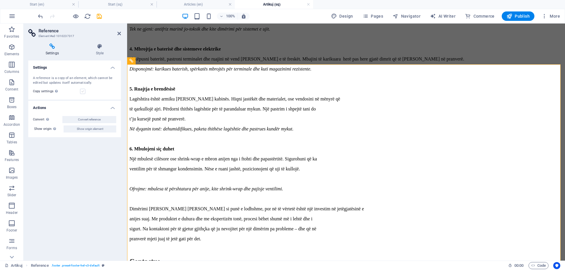
click at [0, 0] on input "Copy settings Use the same settings (flex, animation, position, style) as for t…" at bounding box center [0, 0] width 0 height 0
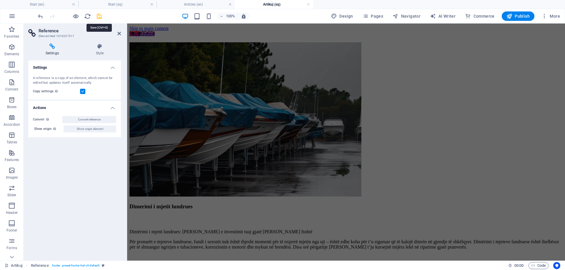
click at [99, 15] on icon "save" at bounding box center [99, 16] width 7 height 7
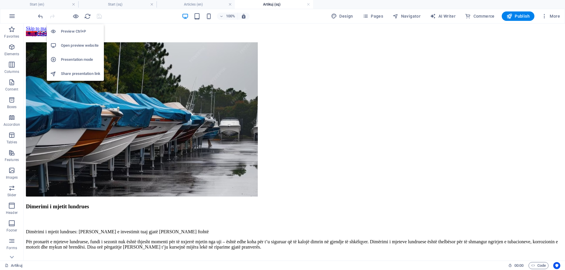
click at [83, 45] on h6 "Open preview website" at bounding box center [80, 45] width 39 height 7
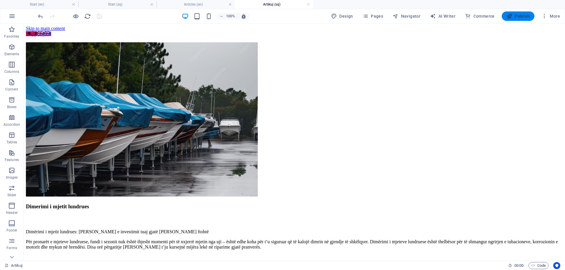
click at [522, 18] on span "Publish" at bounding box center [517, 16] width 23 height 6
